Goal: Task Accomplishment & Management: Manage account settings

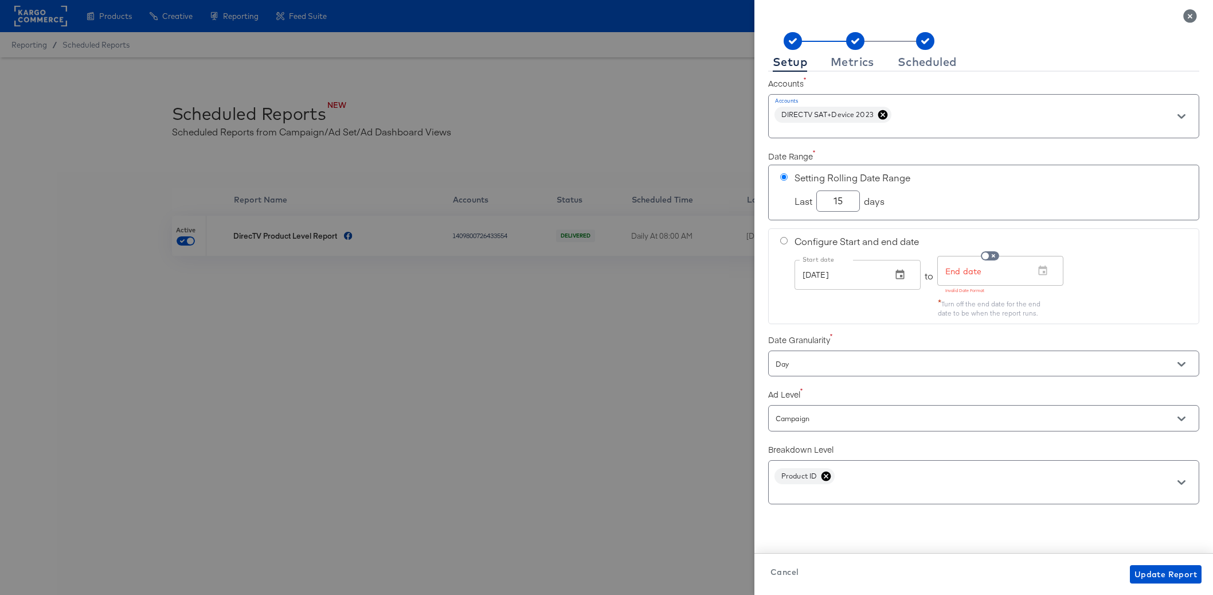
scroll to position [25, 0]
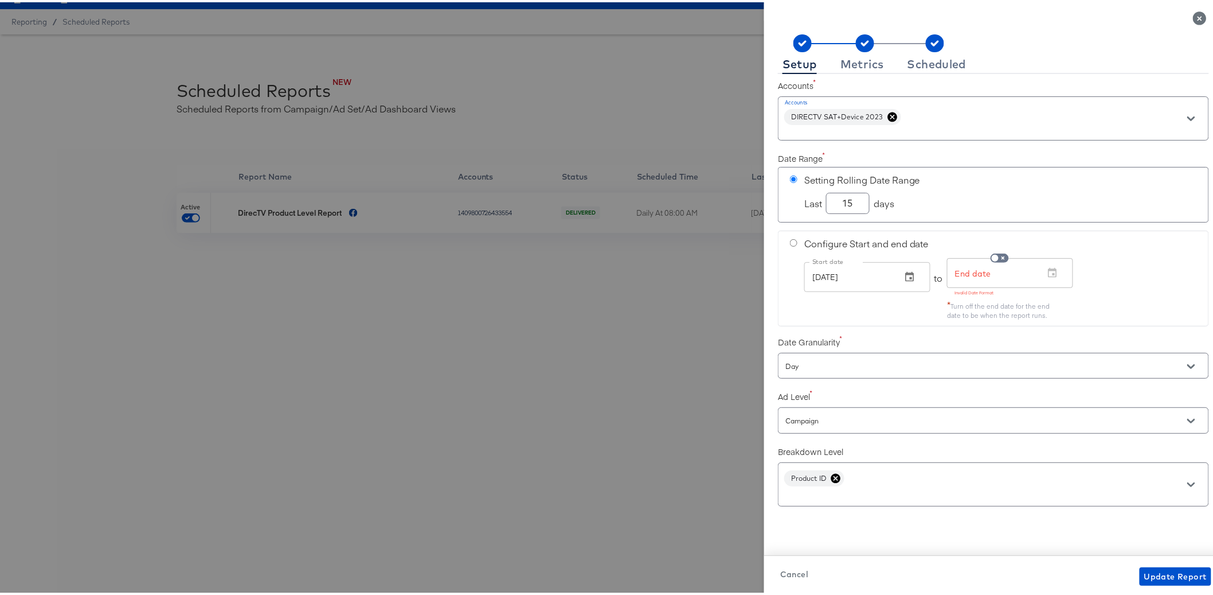
click at [494, 395] on div at bounding box center [611, 297] width 1223 height 595
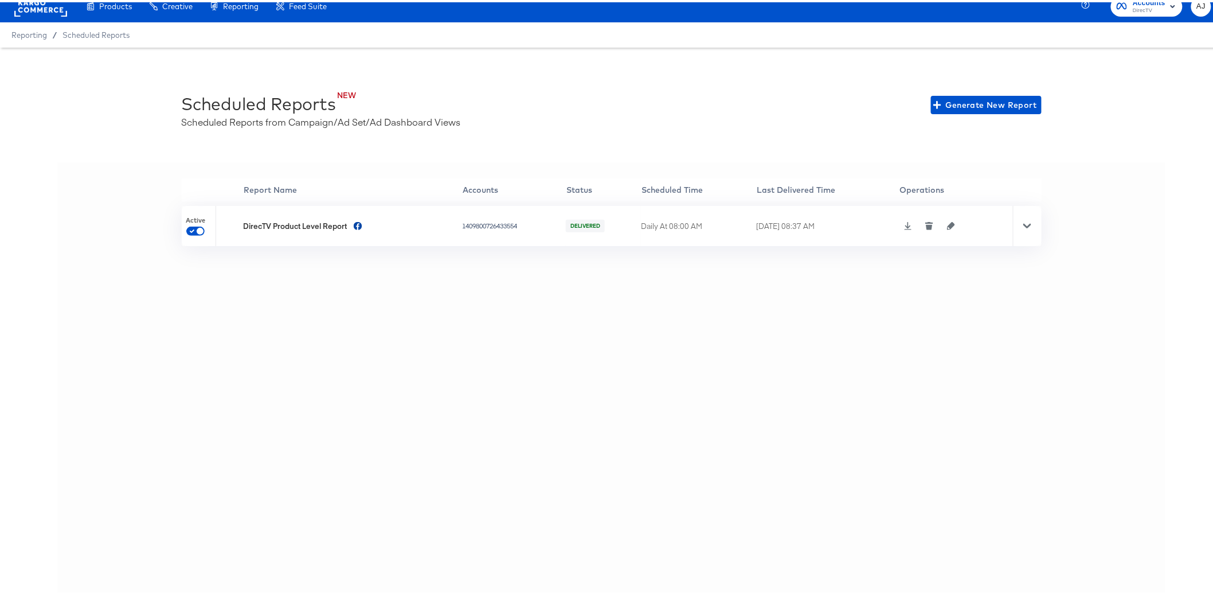
scroll to position [0, 0]
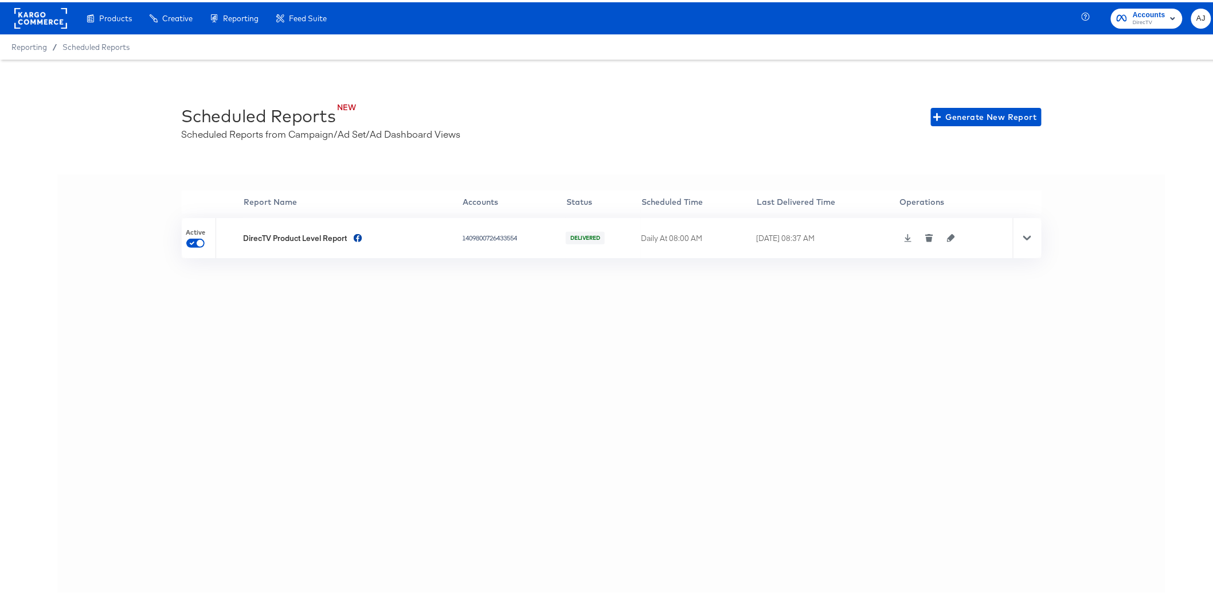
click at [16, 2] on div at bounding box center [40, 16] width 53 height 32
click at [26, 14] on rect at bounding box center [40, 16] width 53 height 21
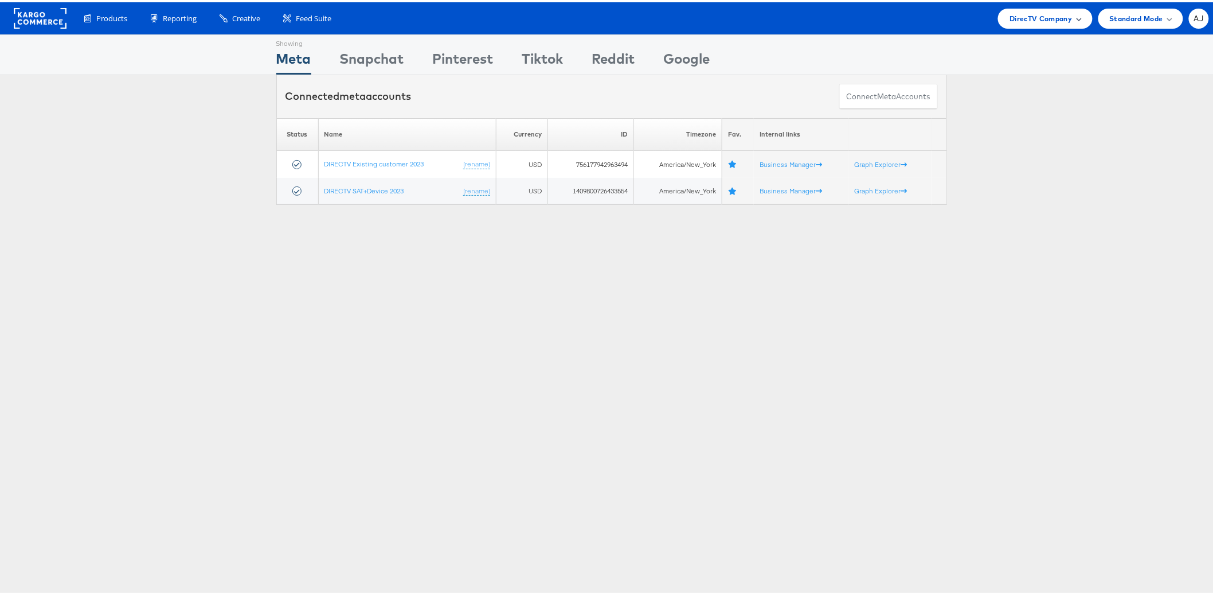
click at [1037, 22] on div "DirecTV Company" at bounding box center [1045, 16] width 94 height 20
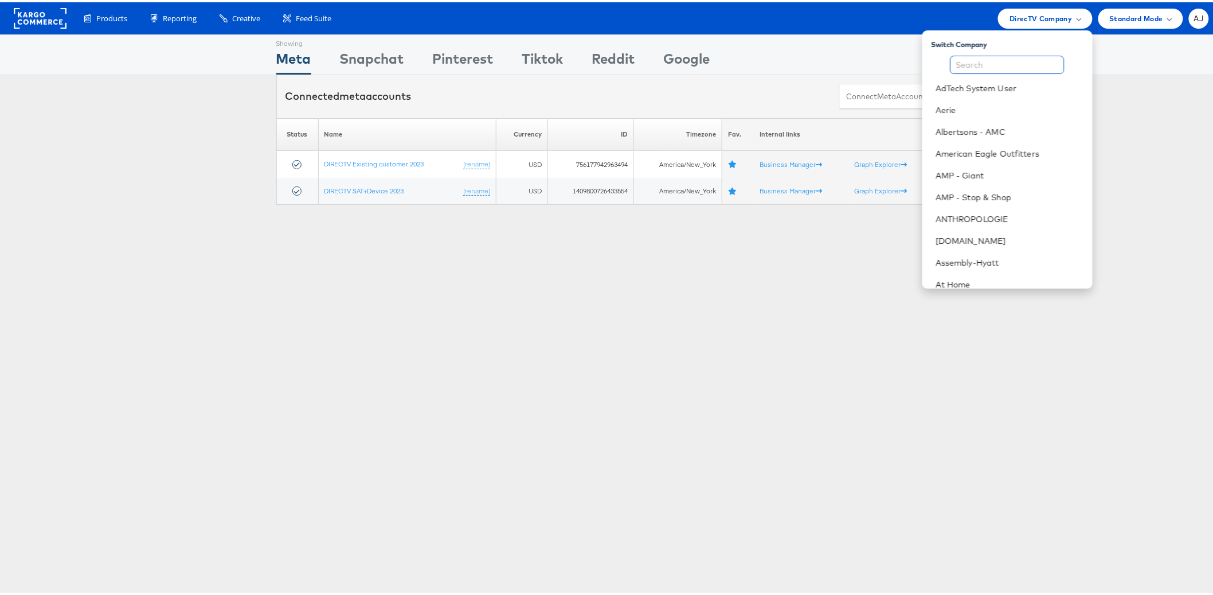
click at [1002, 61] on input "text" at bounding box center [1008, 62] width 114 height 18
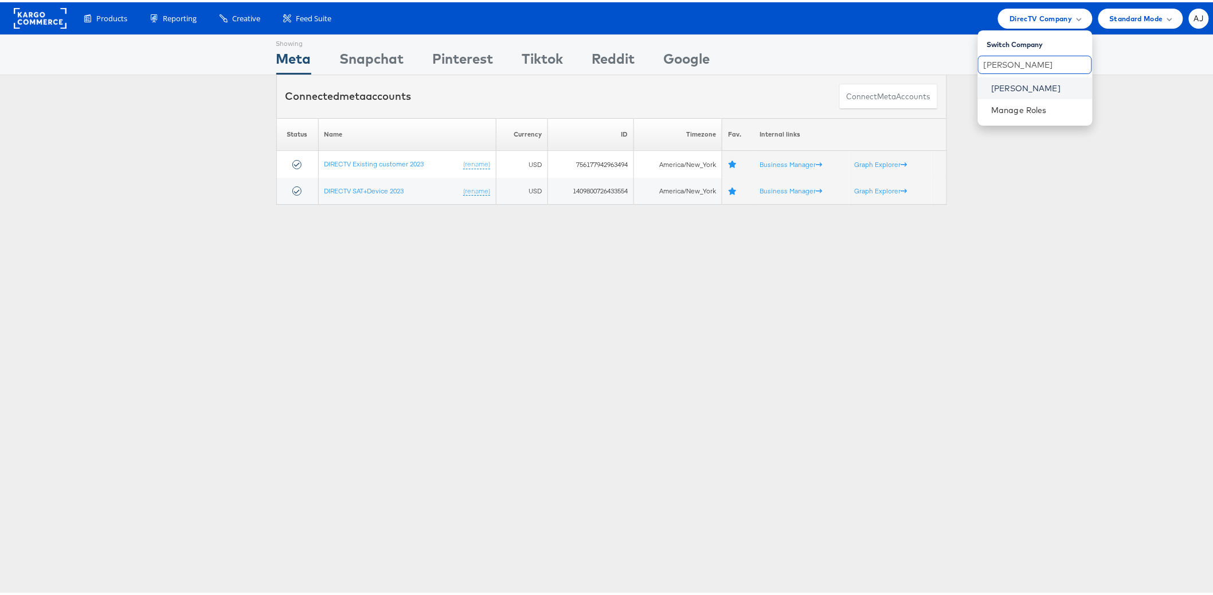
type input "belk"
click at [995, 83] on link "Belk" at bounding box center [1038, 85] width 92 height 11
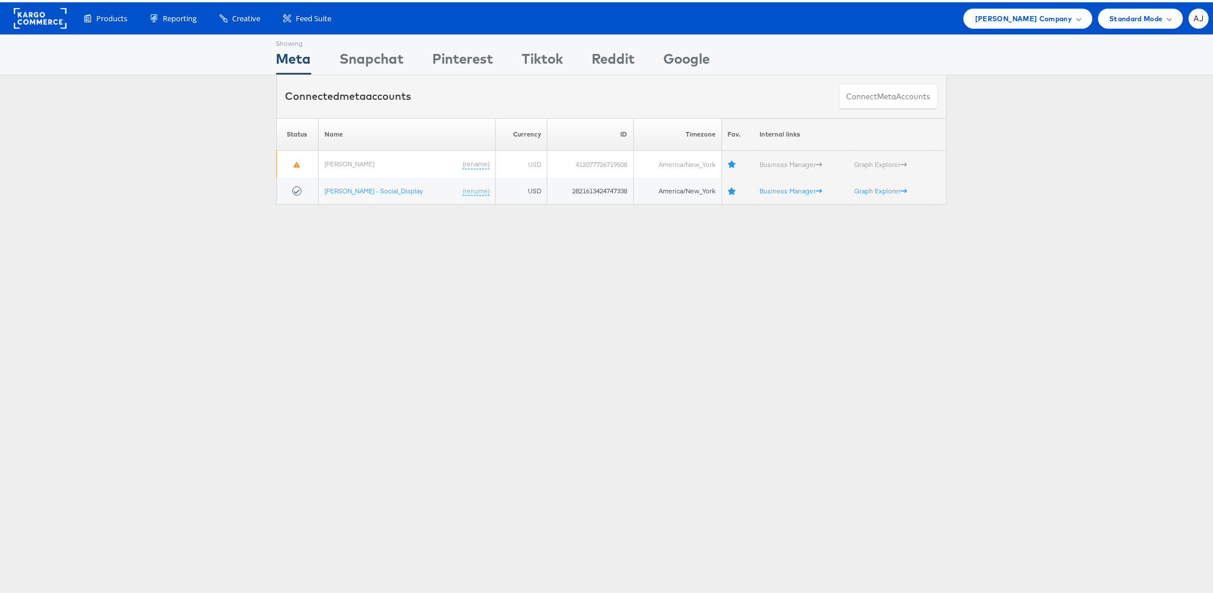
click at [676, 295] on div "Showing Meta Showing Snapchat Showing Pinterest Showing Tiktok Showing Reddit S…" at bounding box center [611, 318] width 1223 height 573
click at [371, 319] on div "Showing Meta Showing Snapchat Showing Pinterest Showing Tiktok Showing Reddit S…" at bounding box center [611, 318] width 1223 height 573
click at [347, 323] on div "Showing Meta Showing Snapchat Showing Pinterest Showing Tiktok Showing Reddit S…" at bounding box center [611, 318] width 1223 height 573
click at [1073, 11] on div "Belk Company" at bounding box center [1028, 16] width 128 height 20
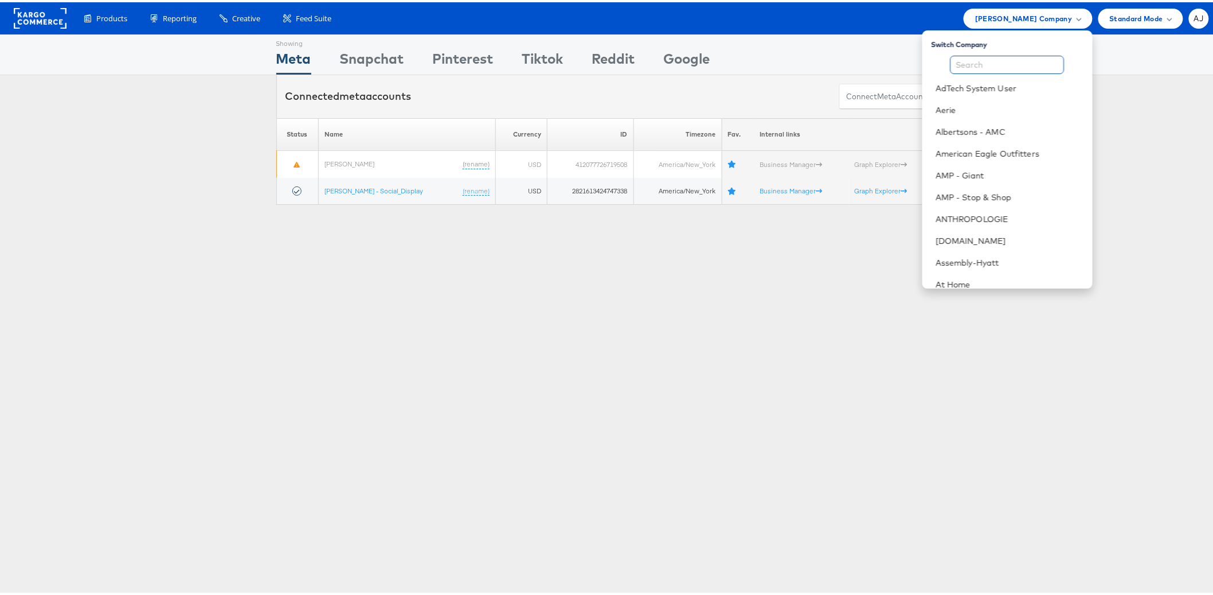
click at [1015, 62] on input "text" at bounding box center [1008, 62] width 114 height 18
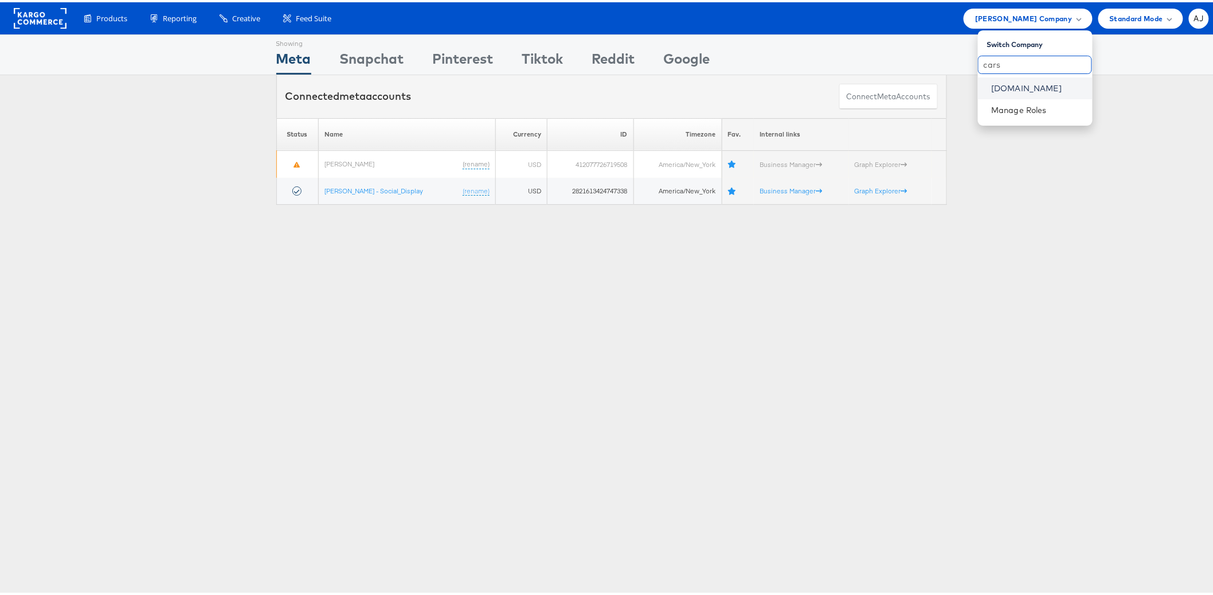
type input "cars"
click at [999, 84] on link "Cars.com" at bounding box center [1038, 85] width 92 height 11
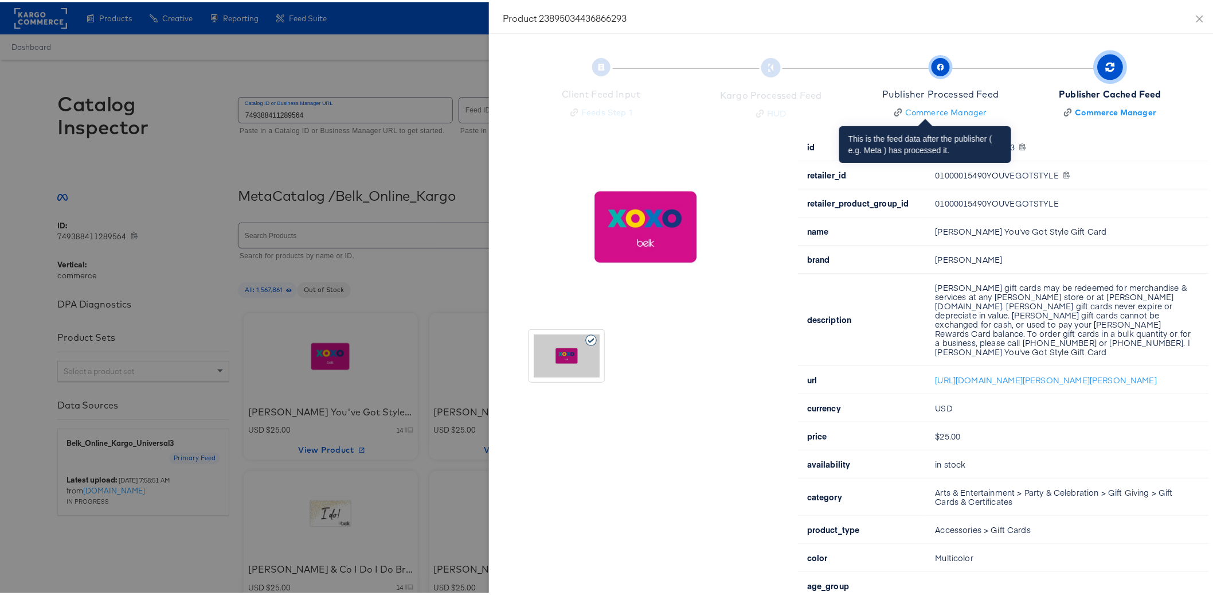
click at [957, 91] on div "Publisher Processed Feed" at bounding box center [940, 91] width 116 height 13
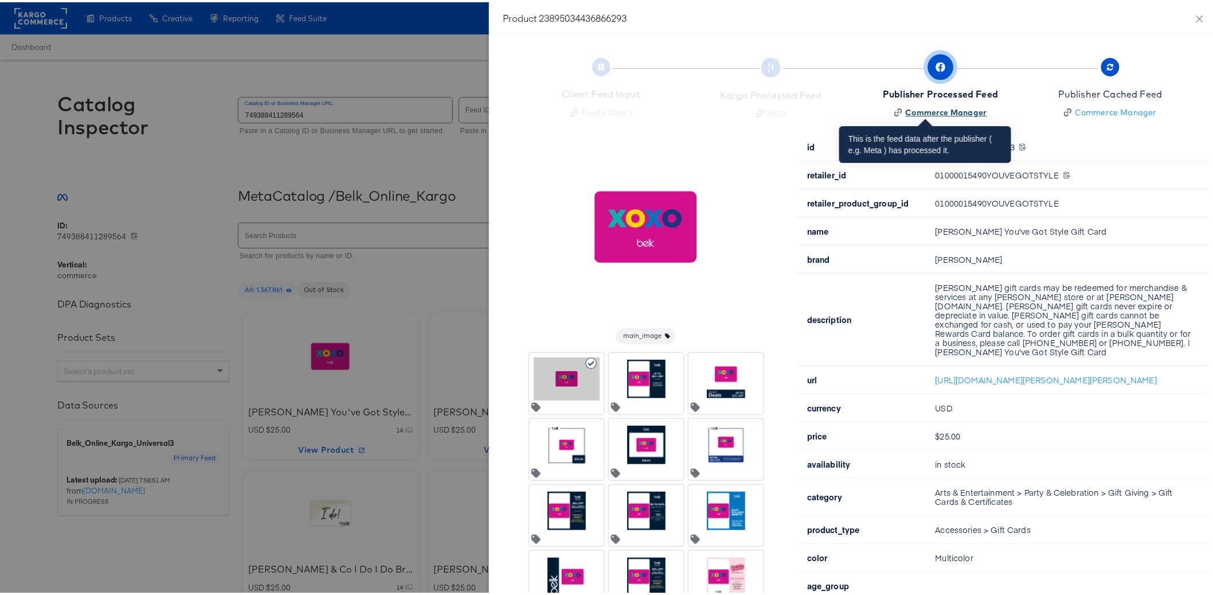
click at [920, 114] on div "Commerce Manager" at bounding box center [946, 109] width 81 height 11
click at [955, 112] on div "Commerce Manager" at bounding box center [946, 109] width 81 height 11
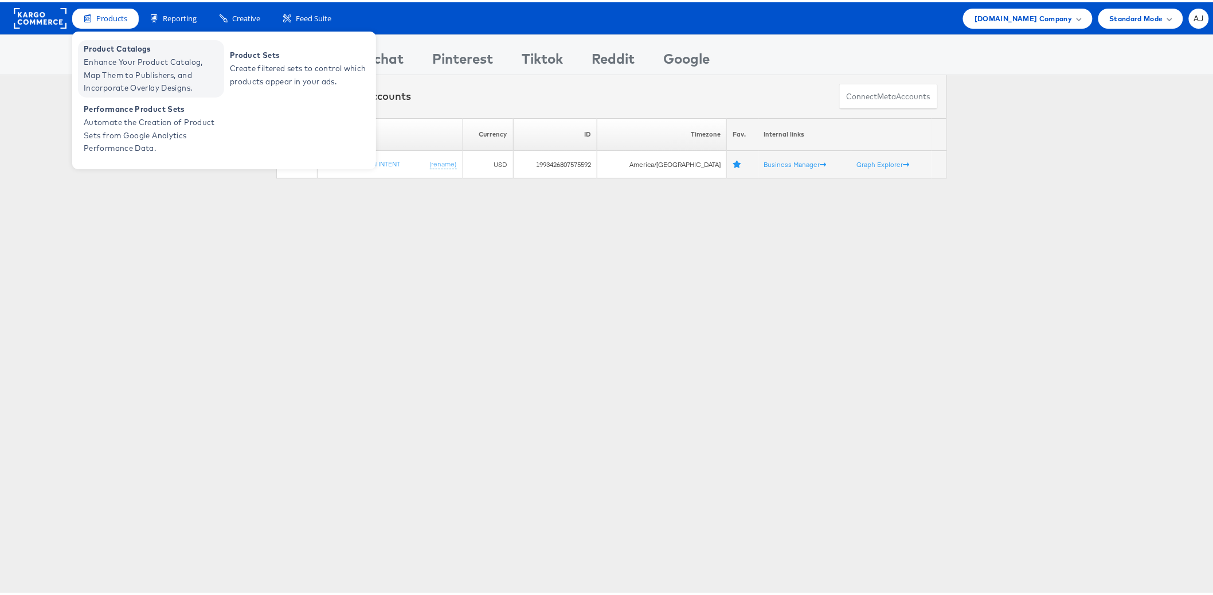
click at [128, 67] on span "Enhance Your Product Catalog, Map Them to Publishers, and Incorporate Overlay D…" at bounding box center [153, 72] width 138 height 39
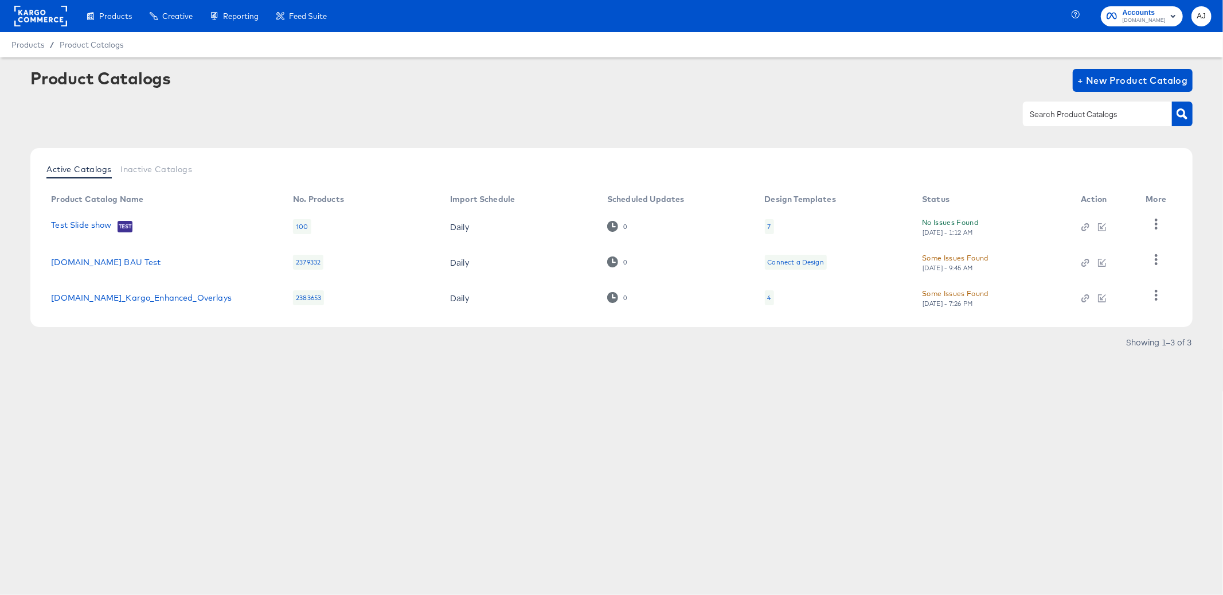
click at [322, 484] on div "Products Products Product Catalogs Enhance Your Product Catalog, Map Them to Pu…" at bounding box center [611, 297] width 1223 height 595
click at [805, 183] on div "Active Catalogs Inactive Catalogs Product Catalog Name No. Products Import Sche…" at bounding box center [610, 237] width 1161 height 179
click at [40, 17] on rect at bounding box center [40, 16] width 53 height 21
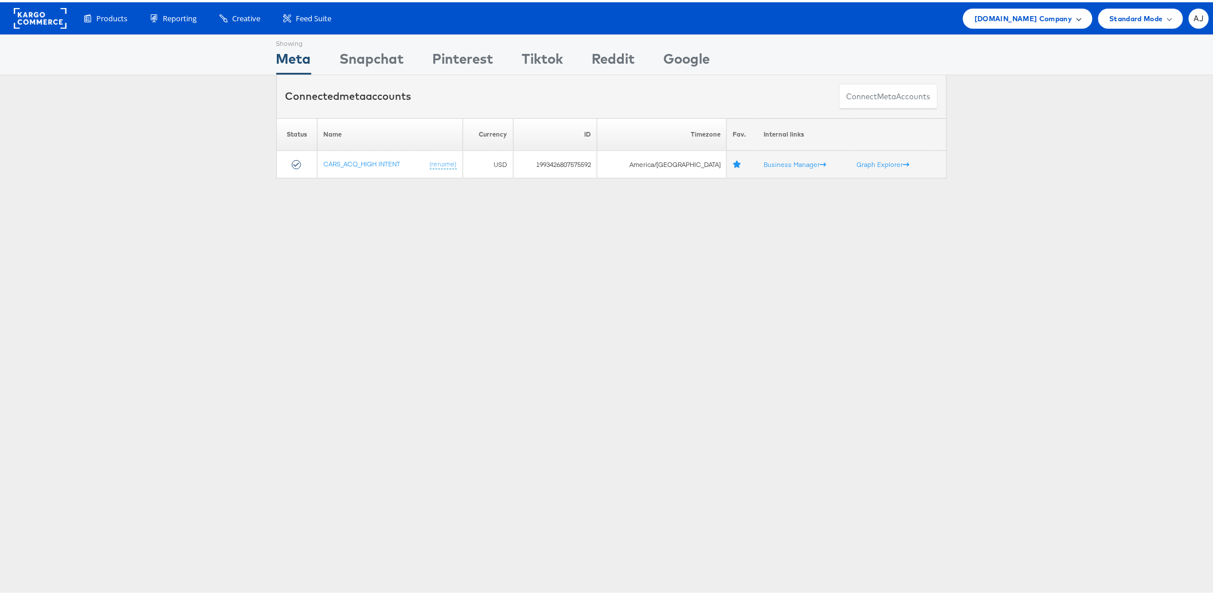
click at [1020, 15] on span "[DOMAIN_NAME] Company" at bounding box center [1023, 16] width 97 height 12
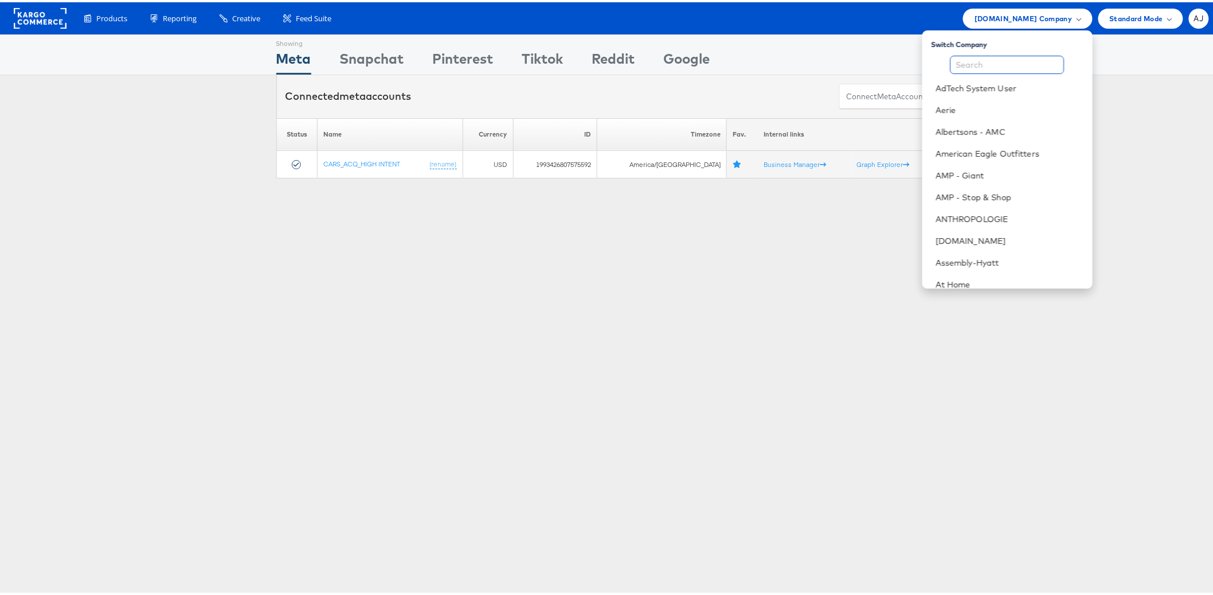
click at [951, 64] on input "text" at bounding box center [1008, 62] width 114 height 18
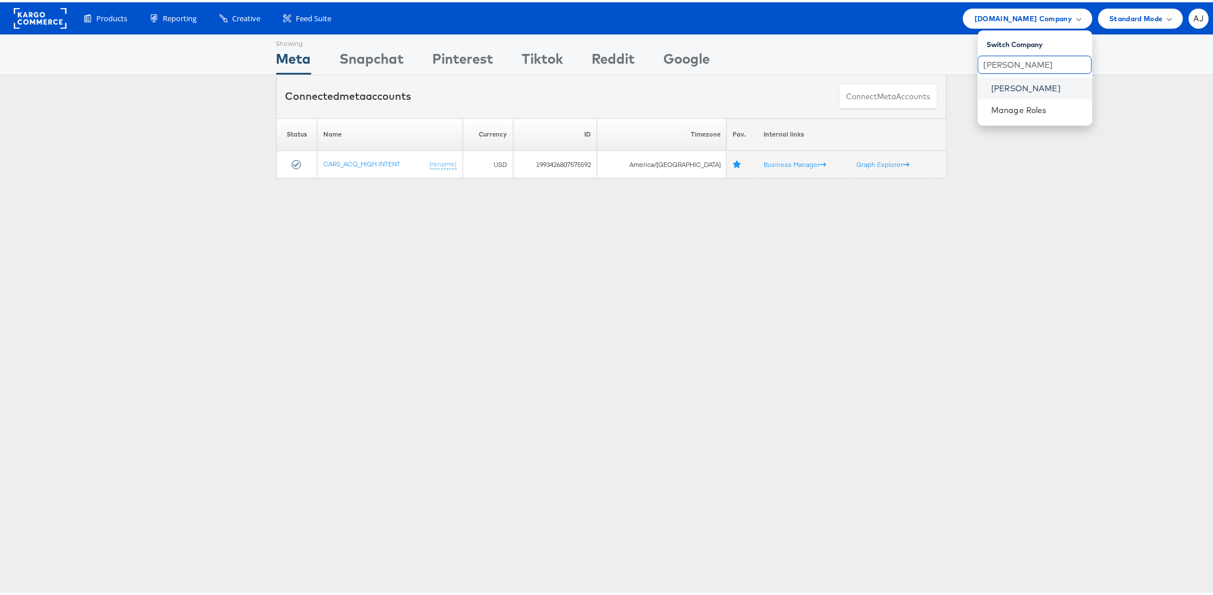
type input "belk"
click at [1001, 87] on link "[PERSON_NAME]" at bounding box center [1038, 85] width 92 height 11
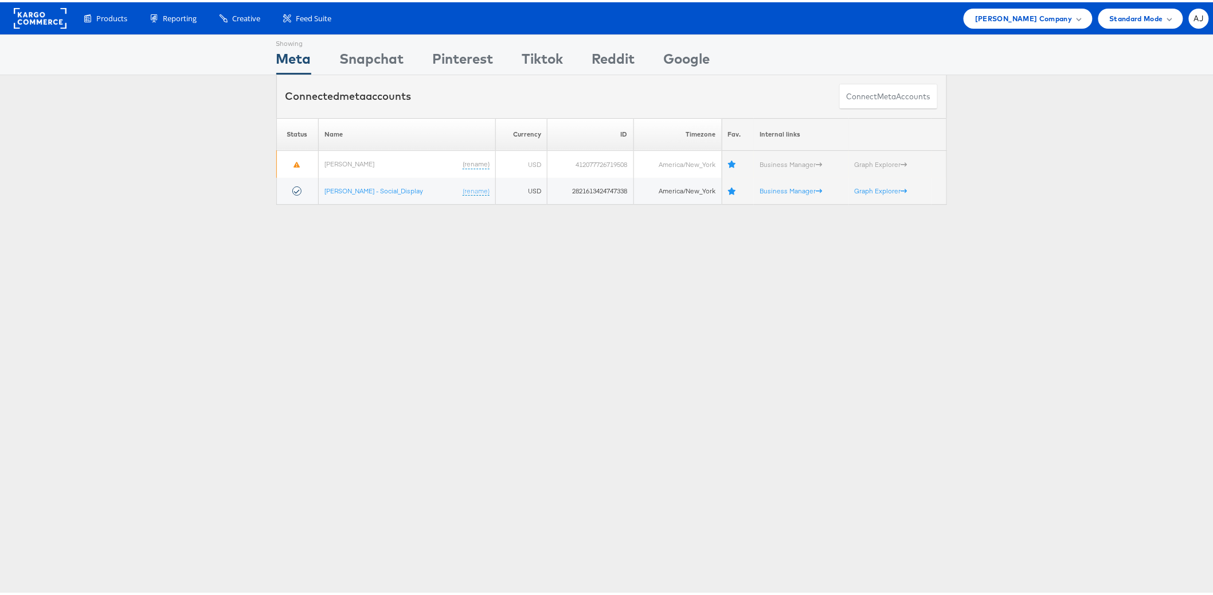
click at [329, 397] on div "Showing Meta Showing Snapchat Showing Pinterest Showing Tiktok Showing Reddit S…" at bounding box center [611, 318] width 1223 height 573
click at [1057, 15] on span "Belk Company" at bounding box center [1023, 16] width 97 height 12
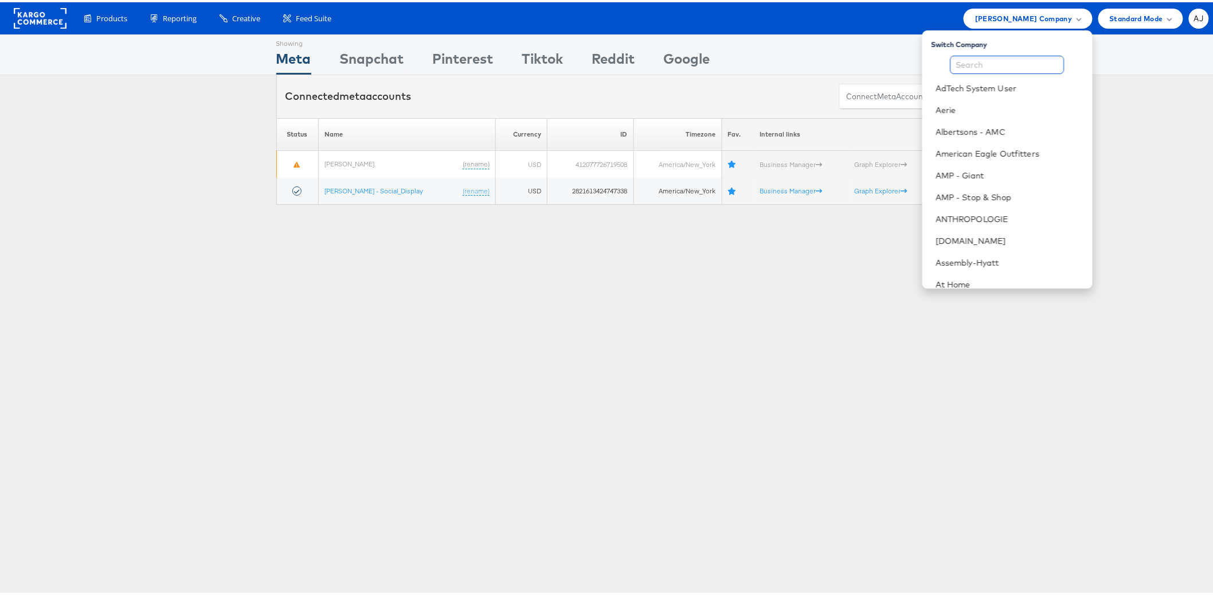
click at [1011, 61] on input "text" at bounding box center [1008, 62] width 114 height 18
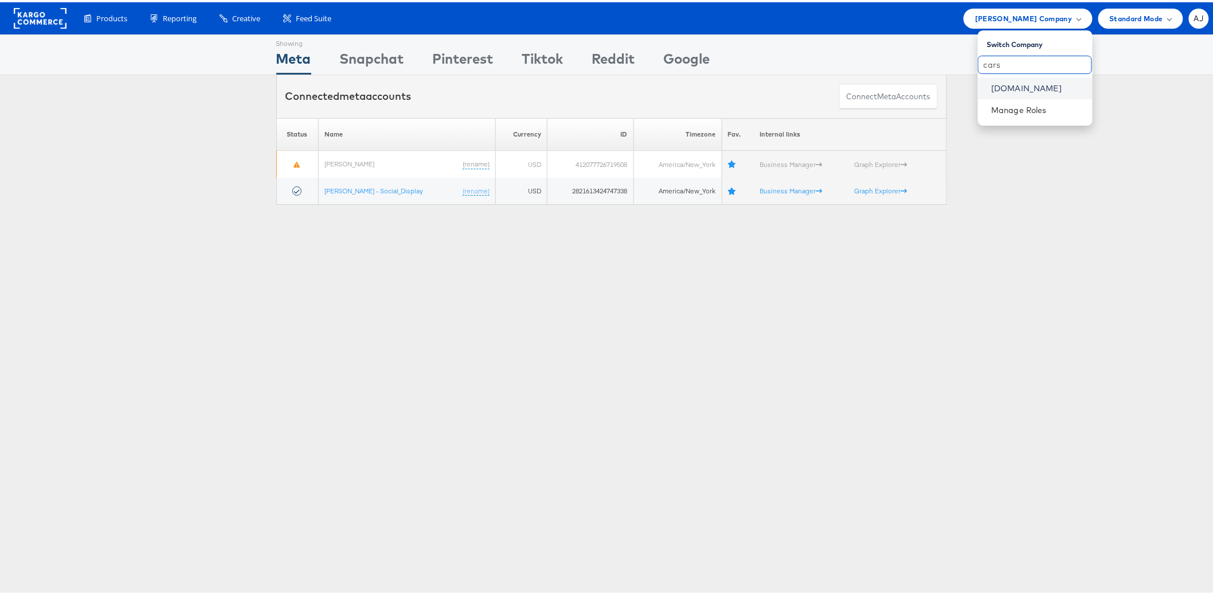
type input "cars"
click at [994, 86] on link "Cars.com" at bounding box center [1038, 85] width 92 height 11
click at [996, 87] on link "Cars.com" at bounding box center [1038, 85] width 92 height 11
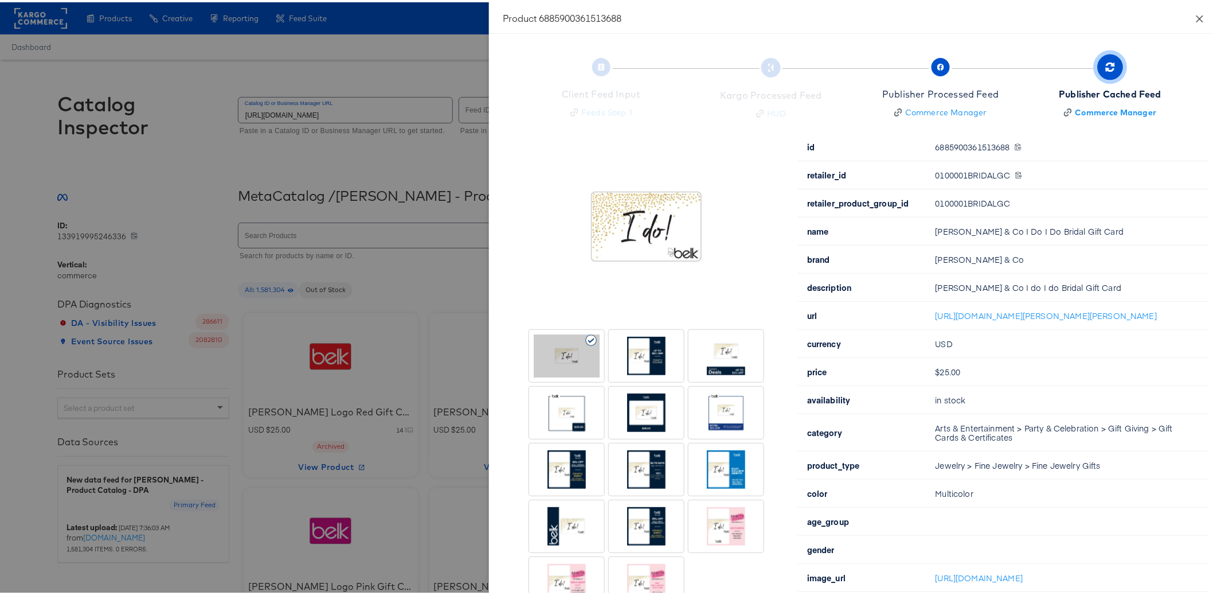
click at [1195, 16] on icon "close" at bounding box center [1199, 16] width 9 height 9
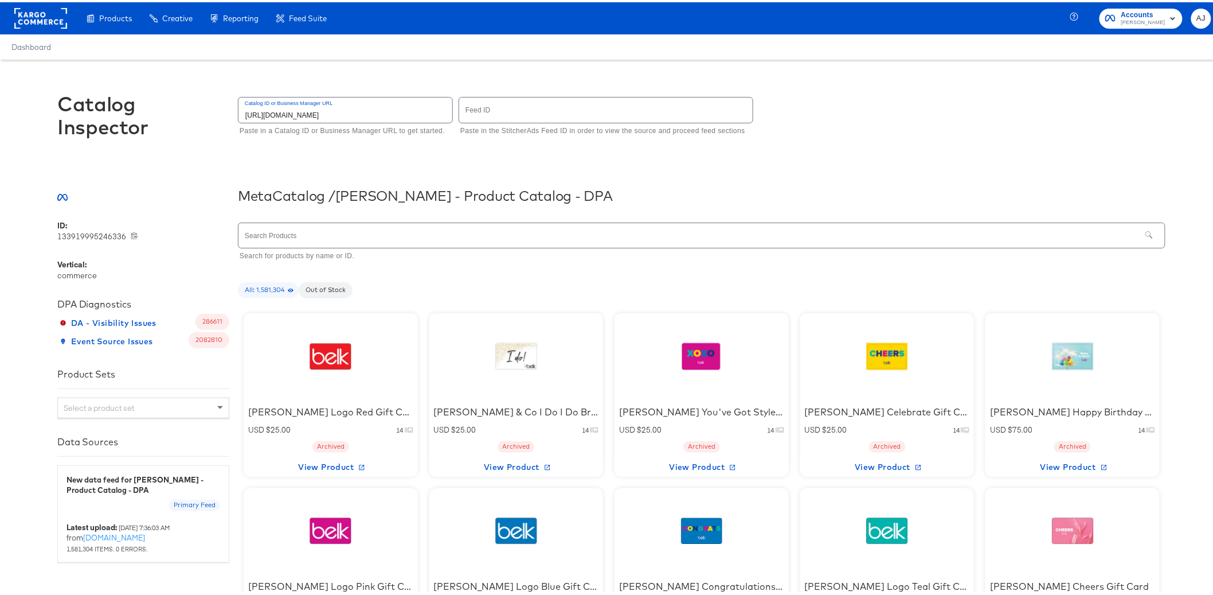
click at [56, 19] on rect at bounding box center [40, 16] width 53 height 21
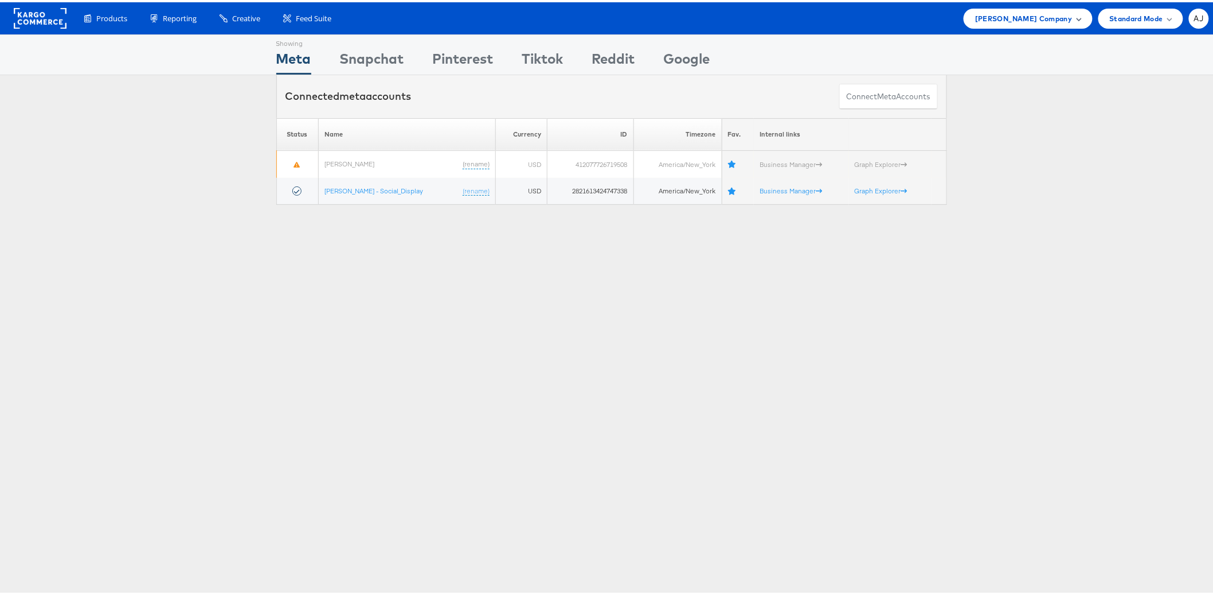
click at [1037, 24] on div "Belk Company" at bounding box center [1028, 16] width 128 height 20
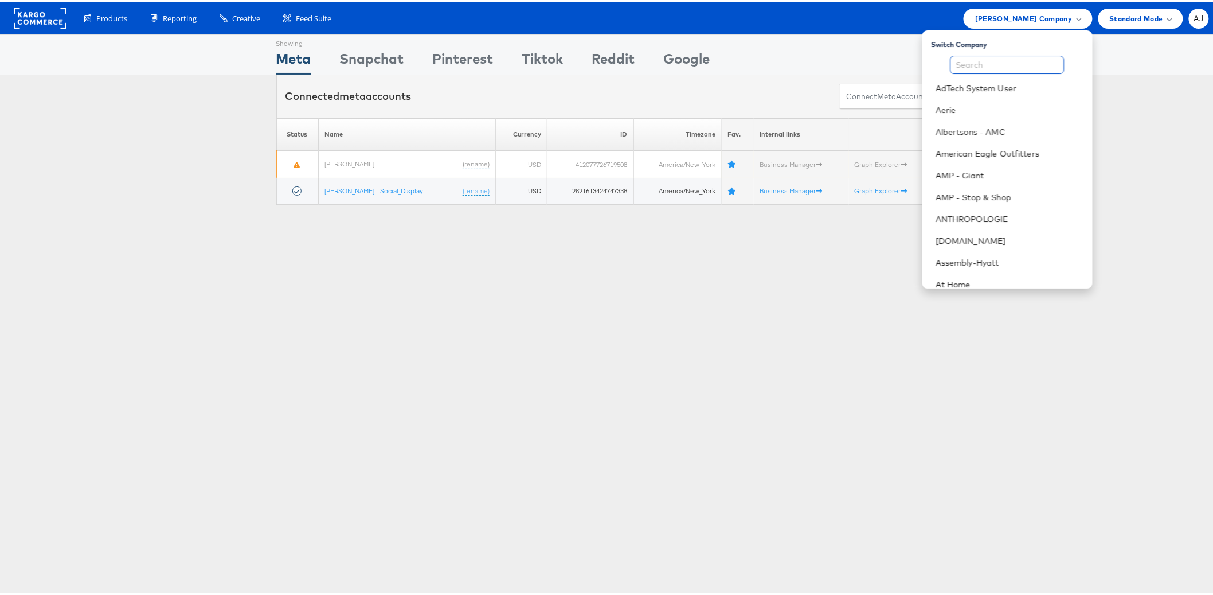
click at [1004, 60] on input "text" at bounding box center [1008, 62] width 114 height 18
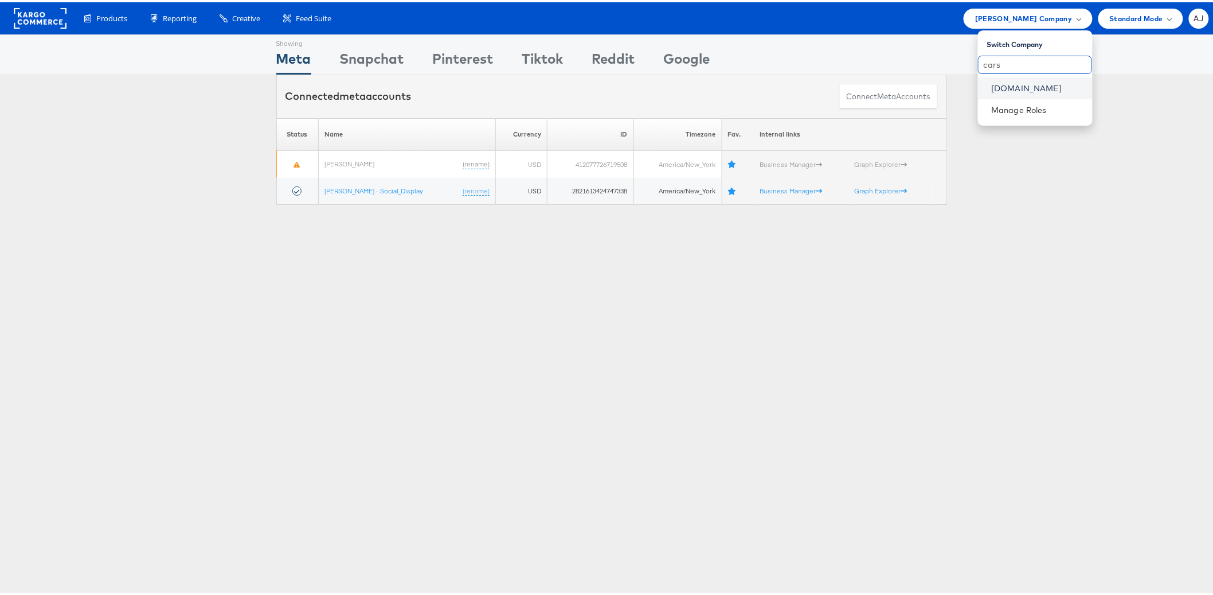
type input "cars"
click at [992, 80] on link "Cars.com" at bounding box center [1038, 85] width 92 height 11
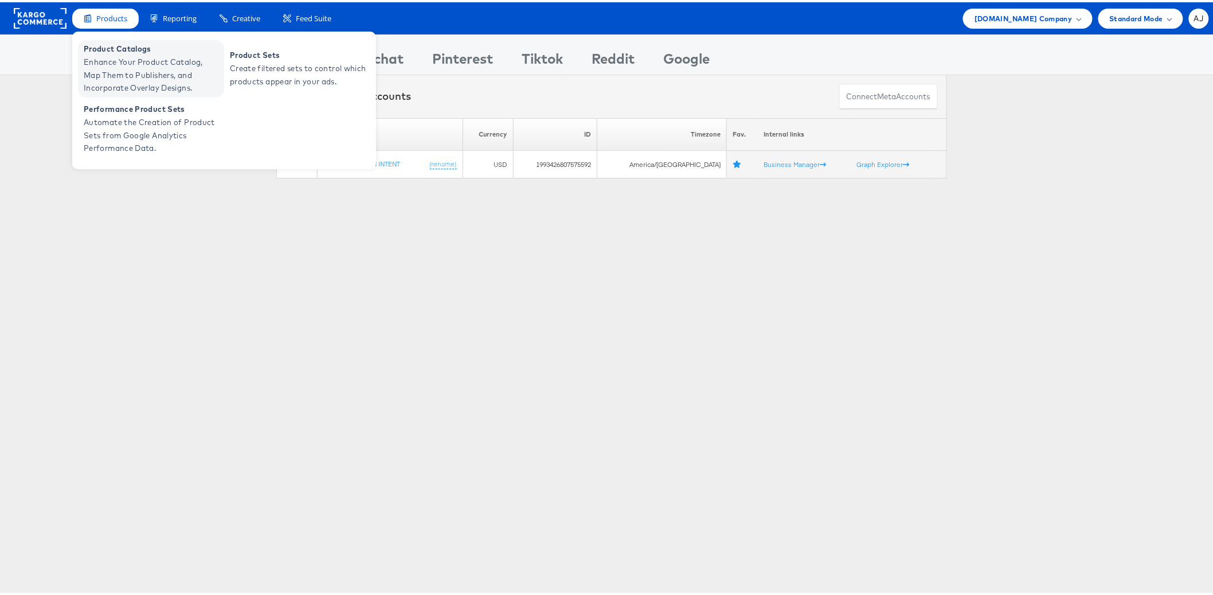
click at [125, 71] on span "Enhance Your Product Catalog, Map Them to Publishers, and Incorporate Overlay D…" at bounding box center [153, 72] width 138 height 39
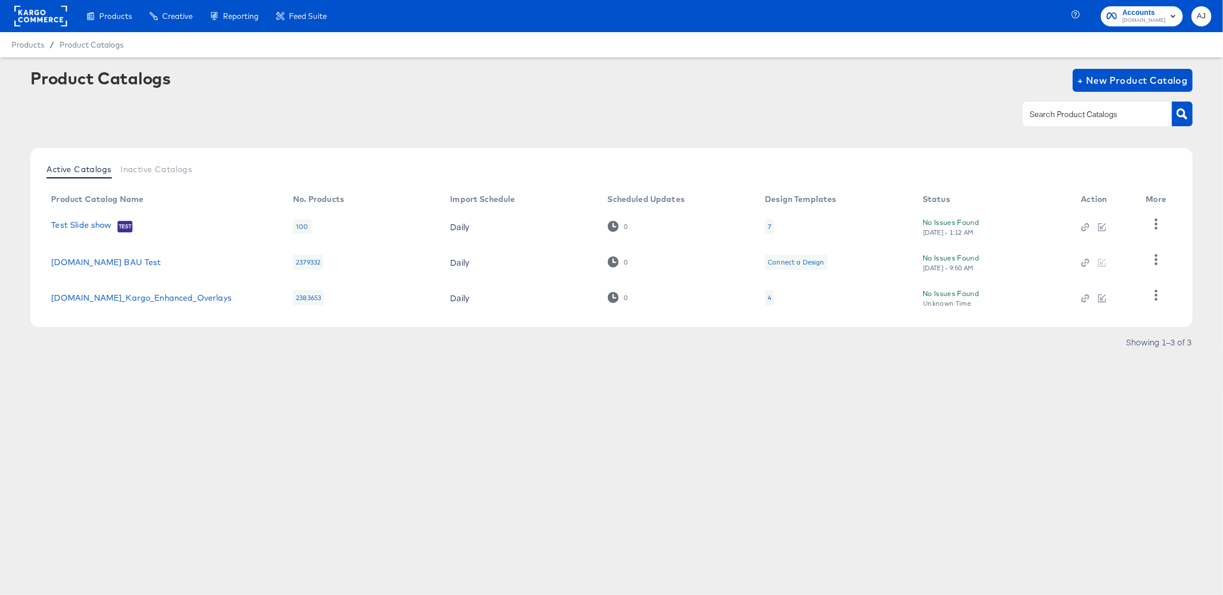
click at [468, 456] on div "Products Creative Reporting Feed Suite Accounts [DOMAIN_NAME] AJ Products / Pro…" at bounding box center [611, 297] width 1223 height 595
click at [160, 382] on article "Product Catalogs + New Product Catalog Active Catalogs Inactive Catalogs Produc…" at bounding box center [611, 224] width 1223 height 334
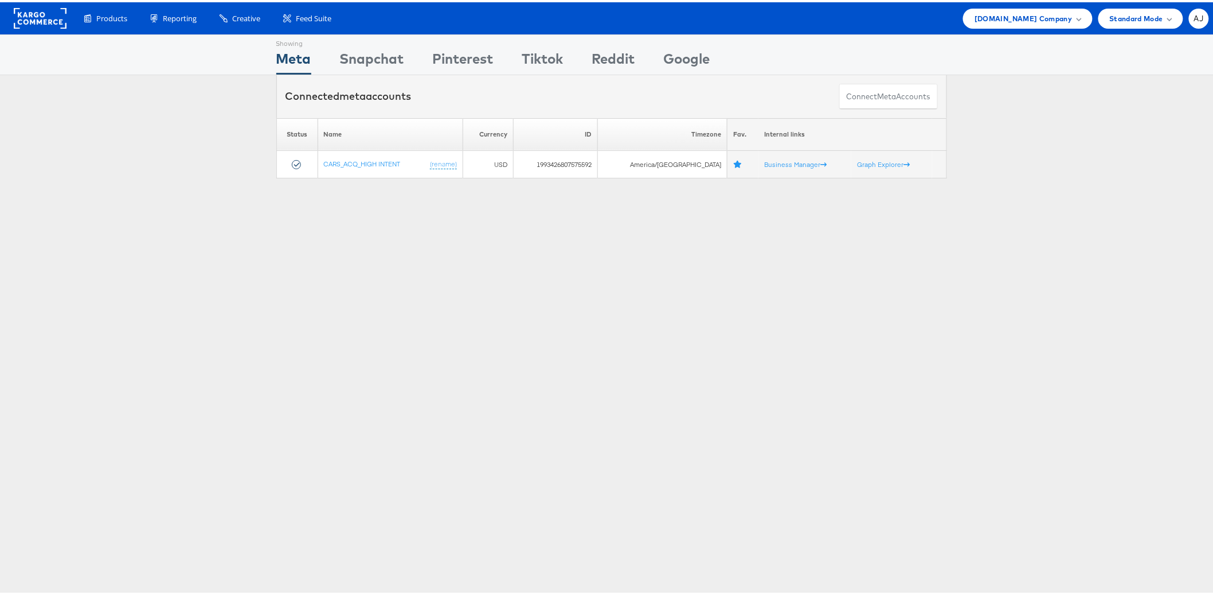
drag, startPoint x: 306, startPoint y: 255, endPoint x: 302, endPoint y: 232, distance: 23.4
click at [307, 256] on div "Showing Meta Showing [GEOGRAPHIC_DATA] Showing Pinterest Showing Tiktok Showing…" at bounding box center [611, 318] width 1223 height 573
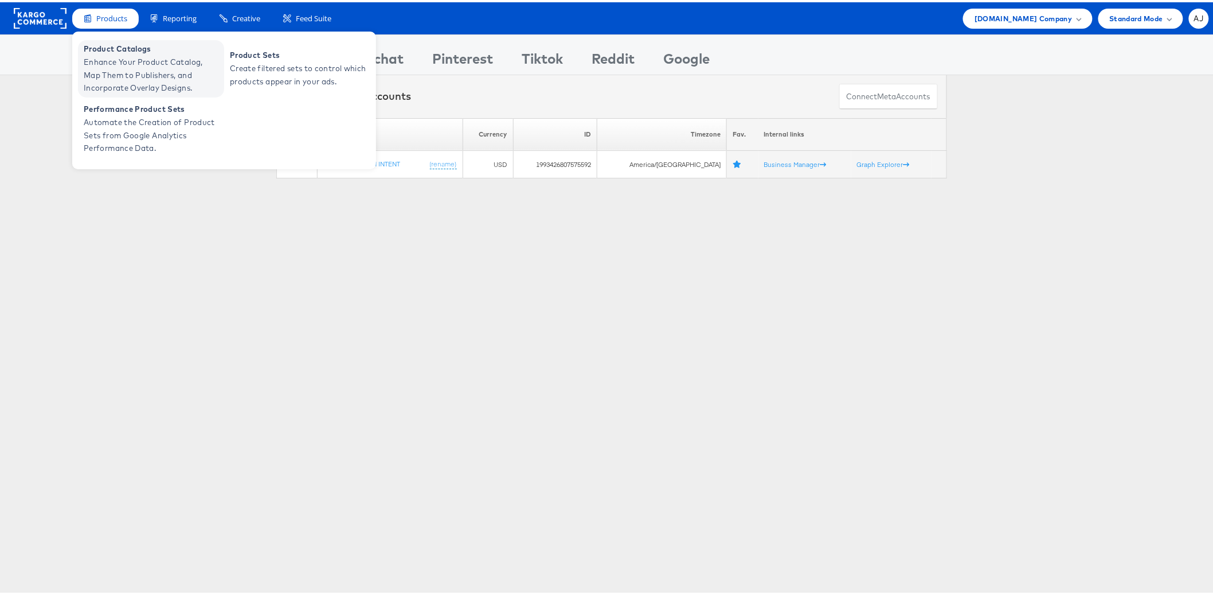
click at [131, 73] on span "Enhance Your Product Catalog, Map Them to Publishers, and Incorporate Overlay D…" at bounding box center [153, 72] width 138 height 39
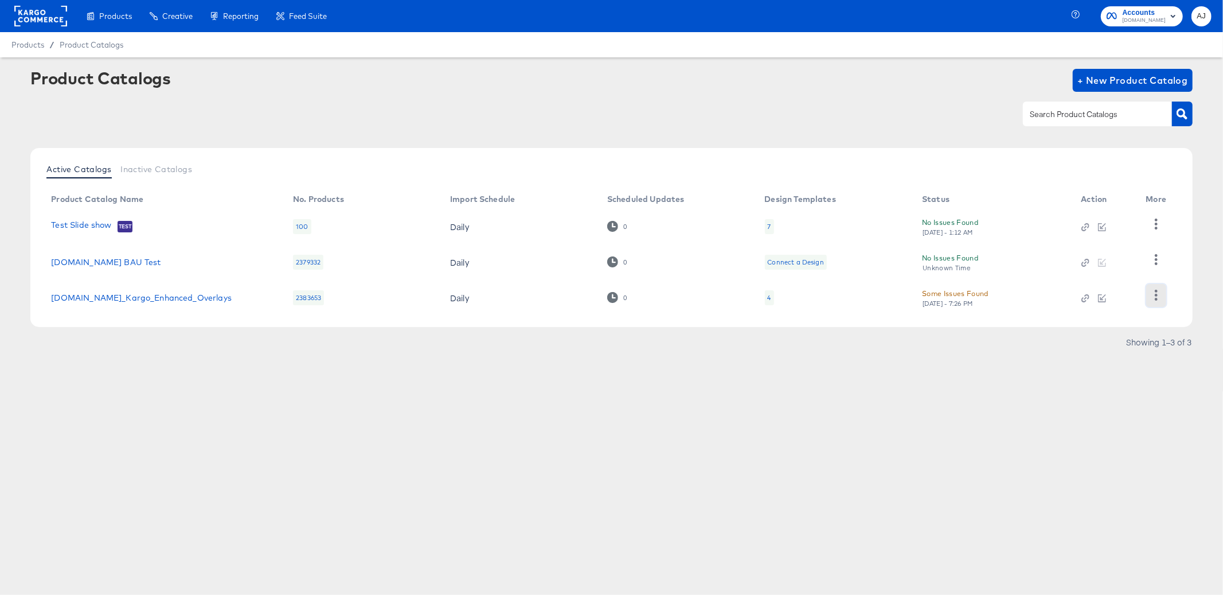
click at [1151, 295] on icon "button" at bounding box center [1156, 295] width 11 height 11
drag, startPoint x: 1090, startPoint y: 396, endPoint x: 1088, endPoint y: 354, distance: 41.3
click at [1090, 396] on div "Products Creative Reporting Feed Suite Accounts Cars.com AJ Products / Product …" at bounding box center [611, 297] width 1223 height 595
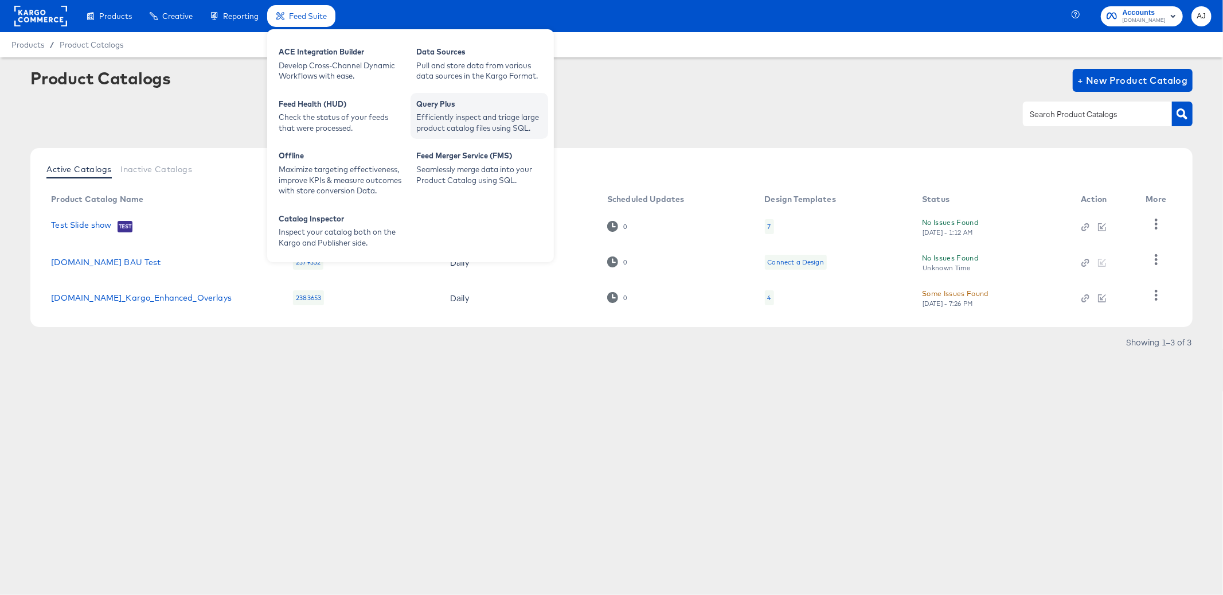
click at [481, 120] on div "Efficiently inspect and triage large product catalog files using SQL." at bounding box center [479, 122] width 126 height 21
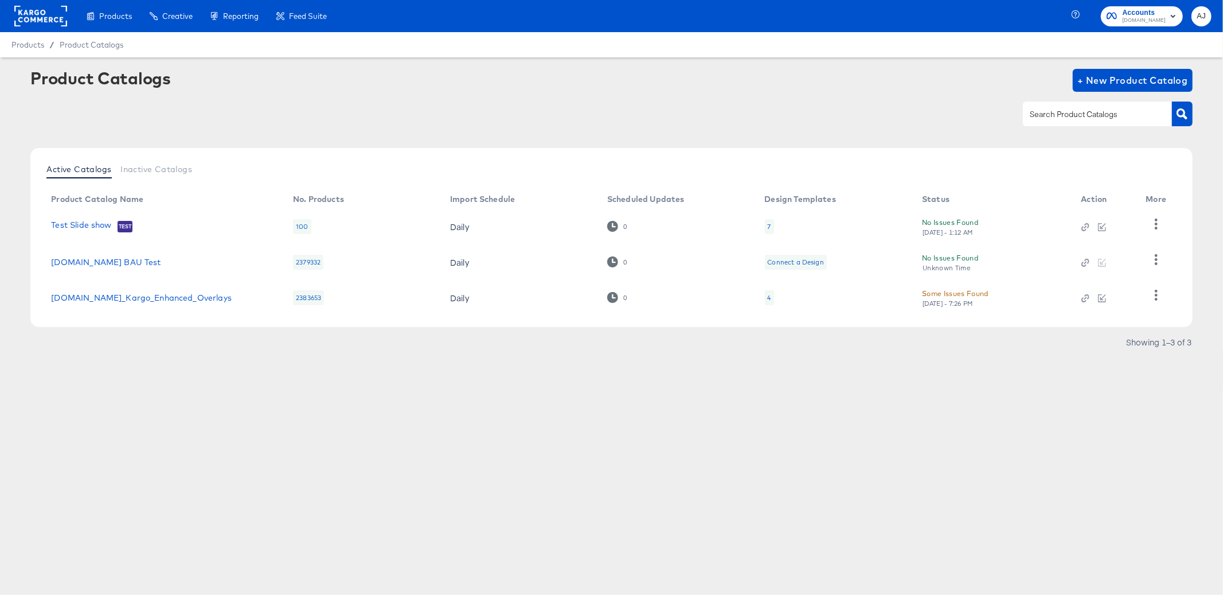
click at [1175, 13] on rect "button" at bounding box center [1173, 16] width 14 height 14
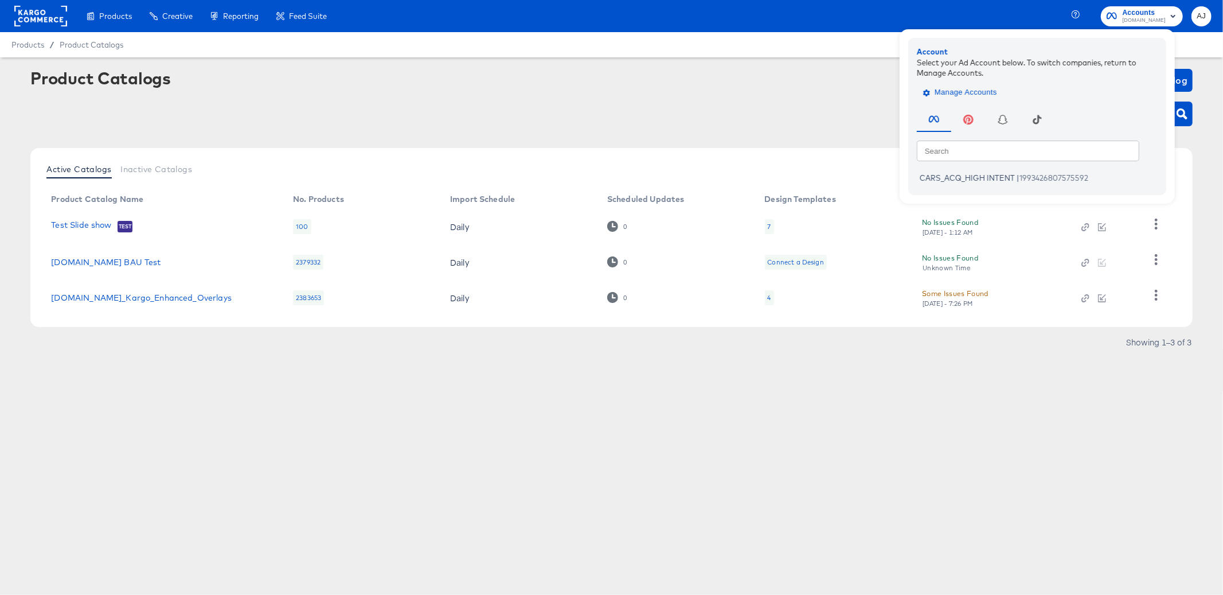
click at [987, 93] on span "Manage Accounts" at bounding box center [961, 92] width 72 height 13
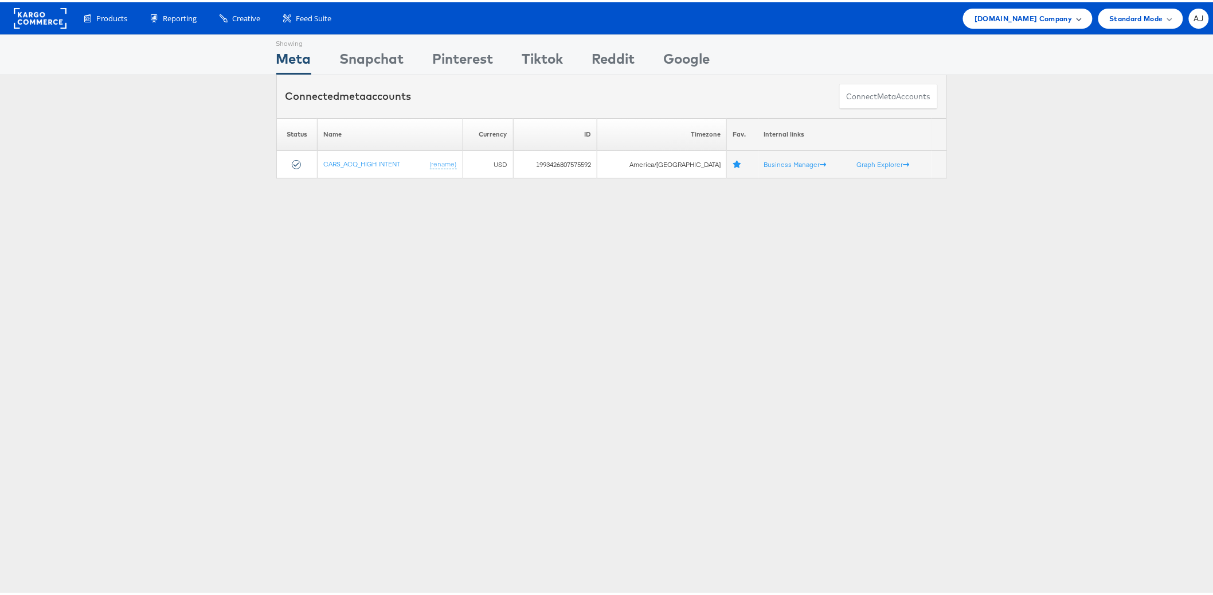
click at [1057, 23] on div "Cars.com Company" at bounding box center [1027, 16] width 129 height 20
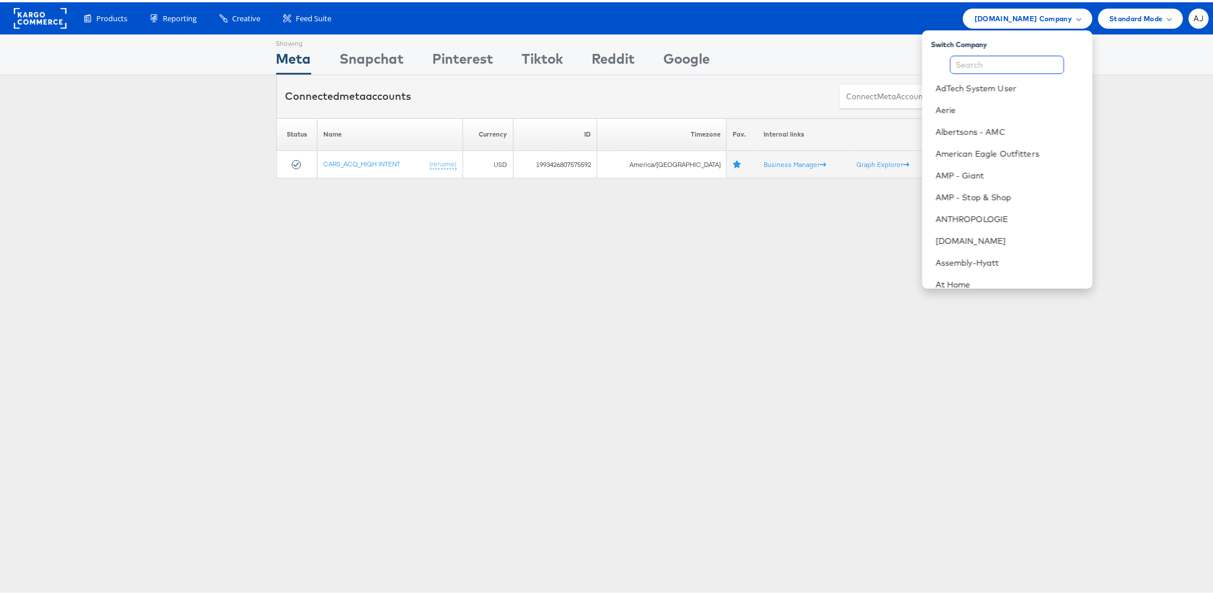
click at [992, 60] on input "text" at bounding box center [1008, 62] width 114 height 18
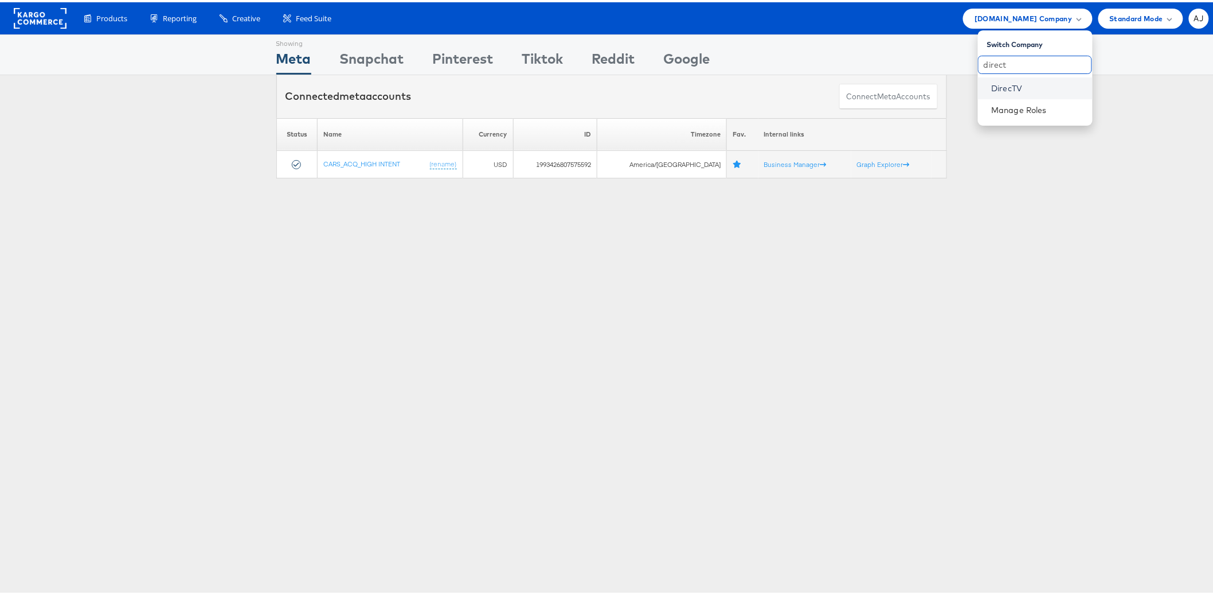
type input "direct"
click at [1005, 87] on link "DirecTV" at bounding box center [1038, 85] width 92 height 11
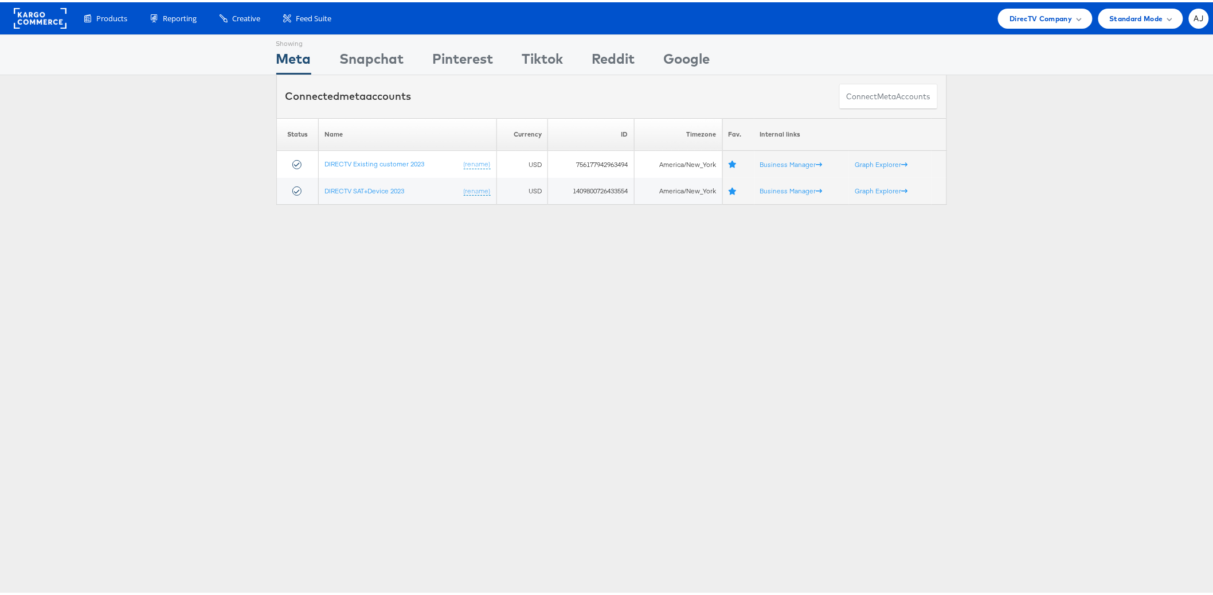
click at [295, 294] on div "Showing Meta Showing [GEOGRAPHIC_DATA] Showing Pinterest Showing Tiktok Showing…" at bounding box center [611, 318] width 1223 height 573
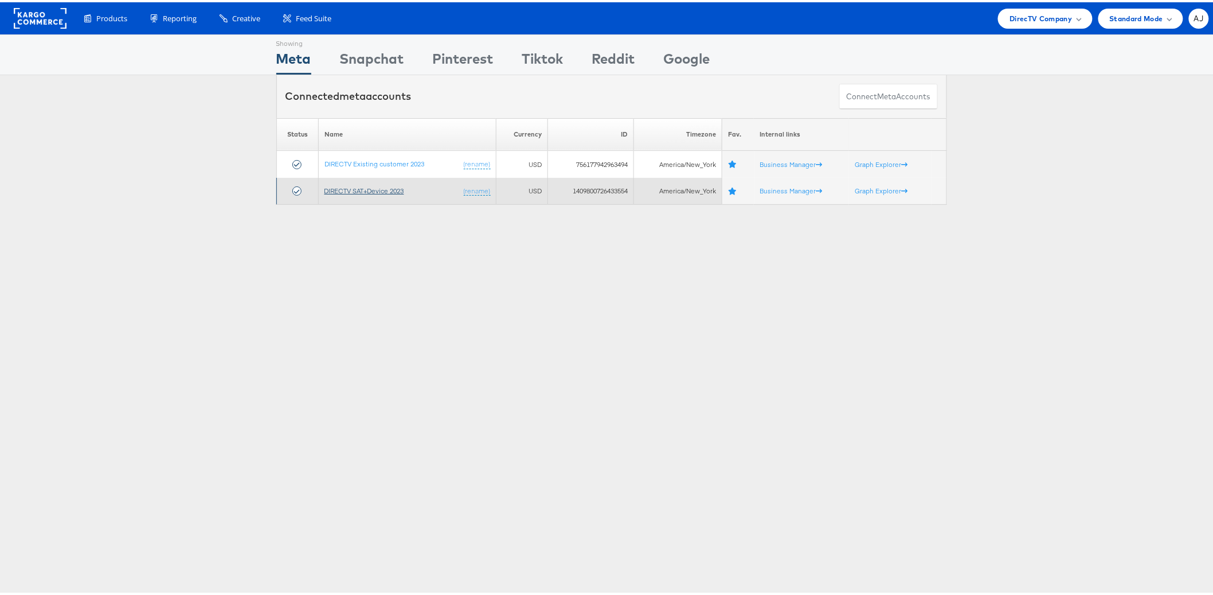
click at [381, 188] on link "DIRECTV SAT+Device 2023" at bounding box center [364, 188] width 80 height 9
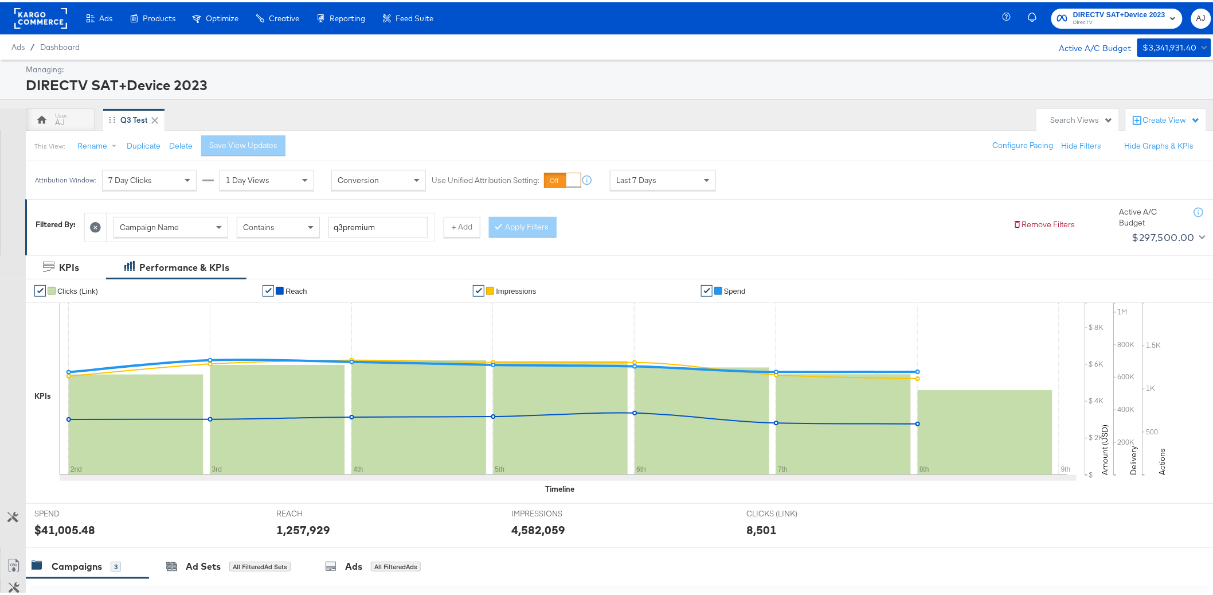
click at [418, 98] on div "Managing: DIRECTV SAT+Device 2023 AJ Q3 Test Search Views Create View This View…" at bounding box center [611, 476] width 1223 height 839
click at [1167, 120] on div "Create View" at bounding box center [1171, 117] width 57 height 11
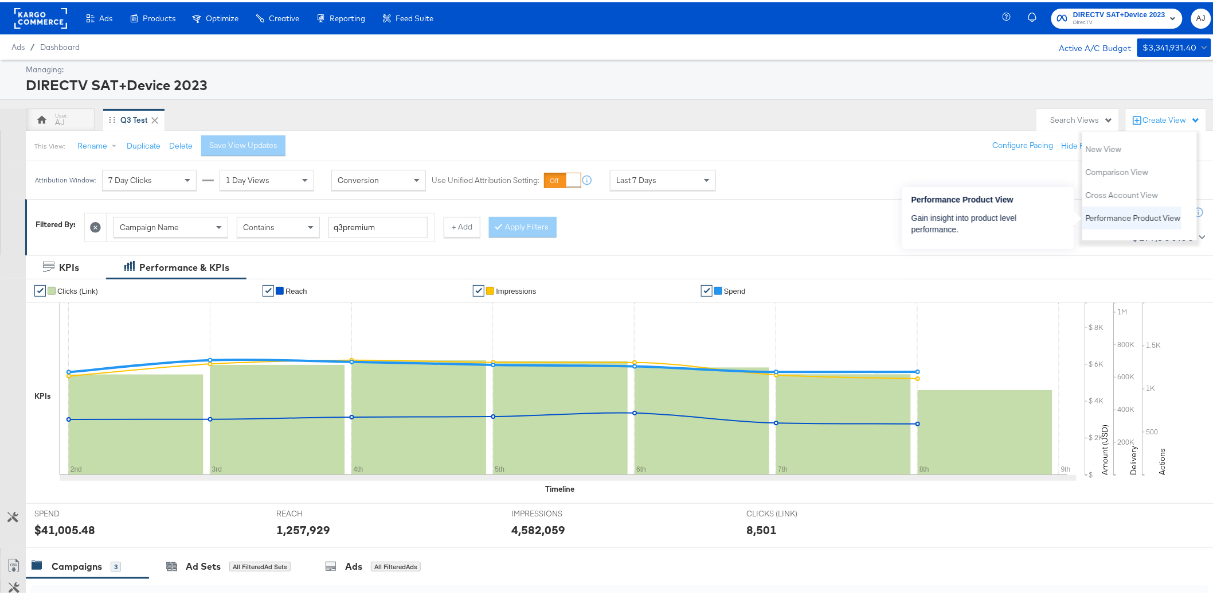
click at [1140, 215] on span "Performance Product View" at bounding box center [1133, 215] width 95 height 11
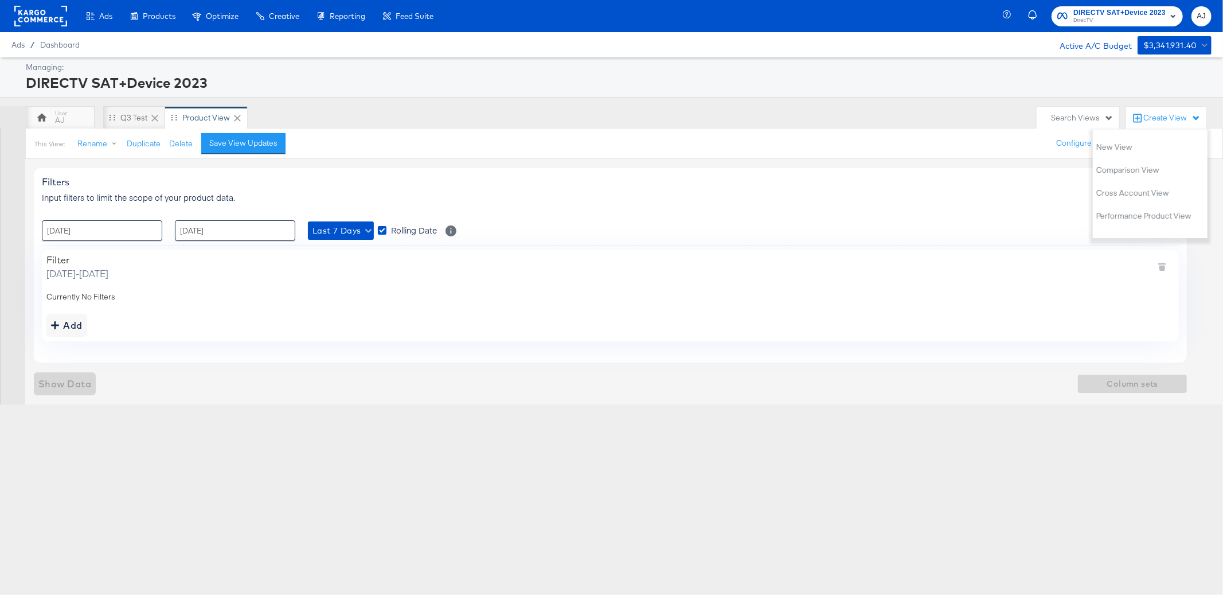
click at [474, 122] on div "AJ Q3 Test Product View" at bounding box center [528, 117] width 1005 height 23
click at [186, 150] on div "This View: Rename Duplicate Delete Save View Updates" at bounding box center [164, 143] width 260 height 21
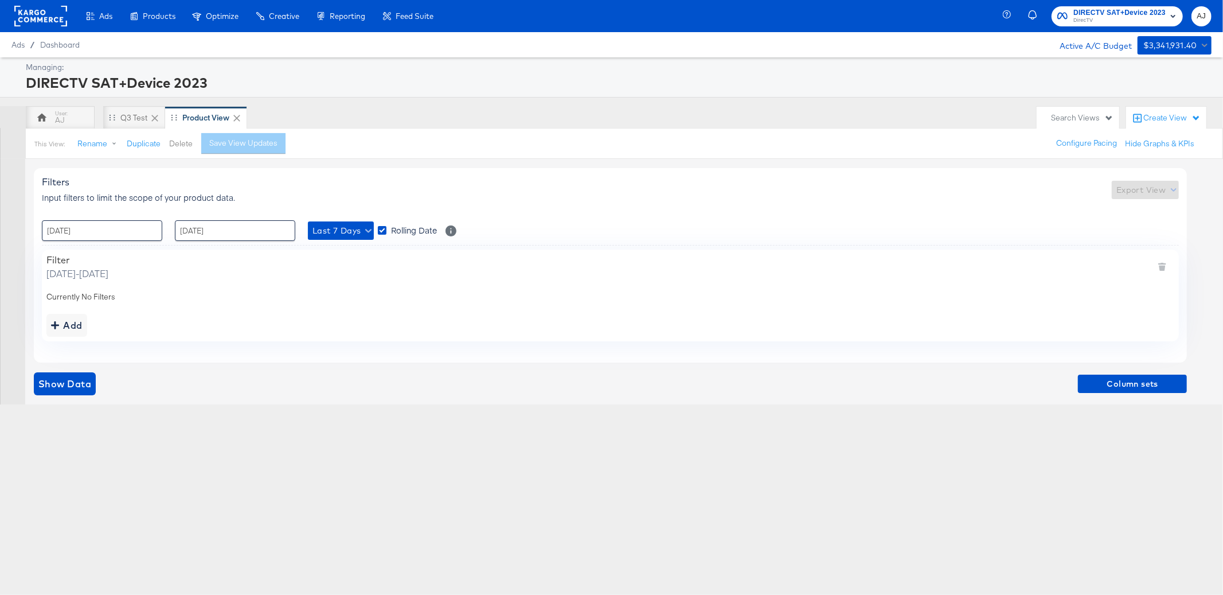
click at [186, 147] on button "Delete" at bounding box center [181, 143] width 24 height 11
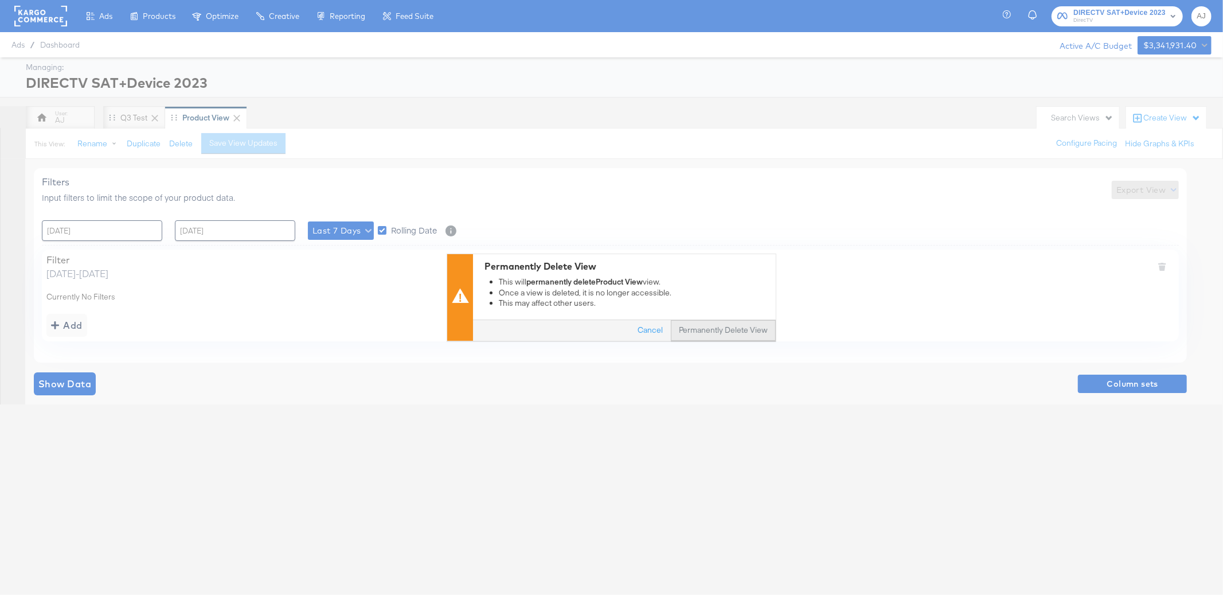
click at [718, 332] on button "Permanently Delete View" at bounding box center [723, 330] width 105 height 21
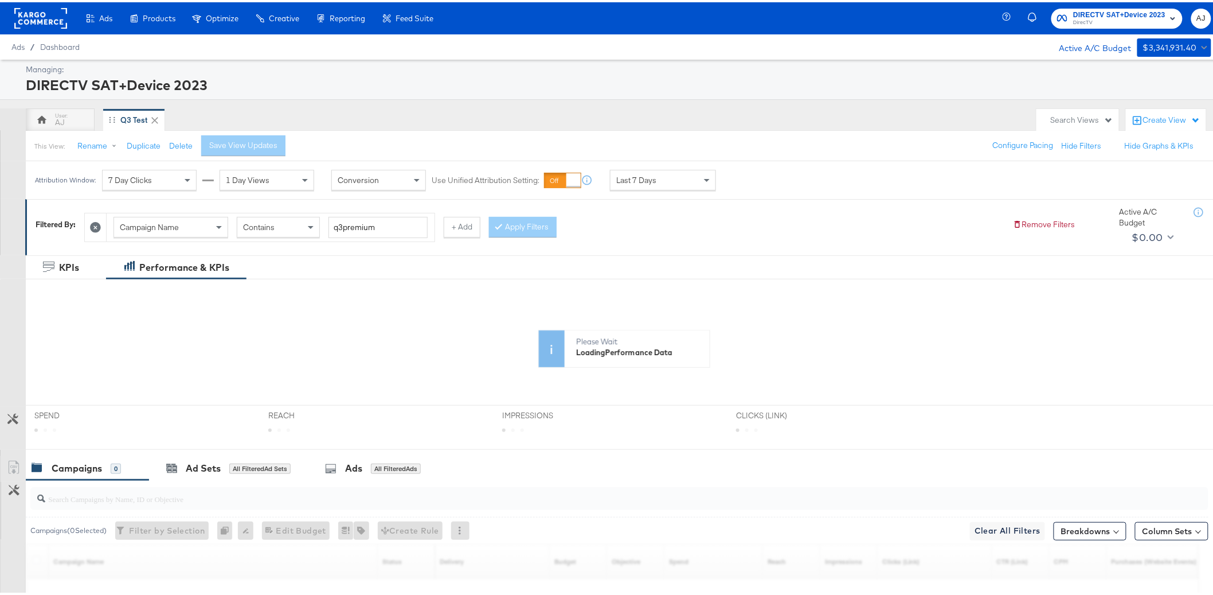
click at [323, 107] on div "AJ Q3 Test" at bounding box center [528, 117] width 1005 height 23
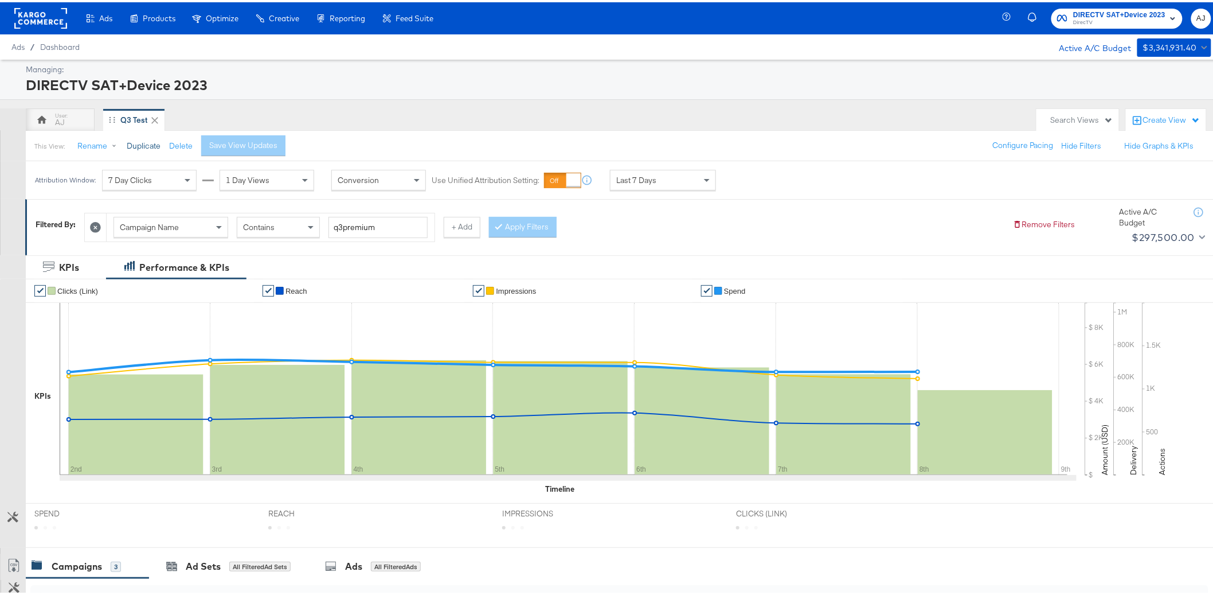
click at [141, 146] on button "Duplicate" at bounding box center [144, 143] width 34 height 11
click at [101, 144] on button "Rename" at bounding box center [99, 144] width 60 height 21
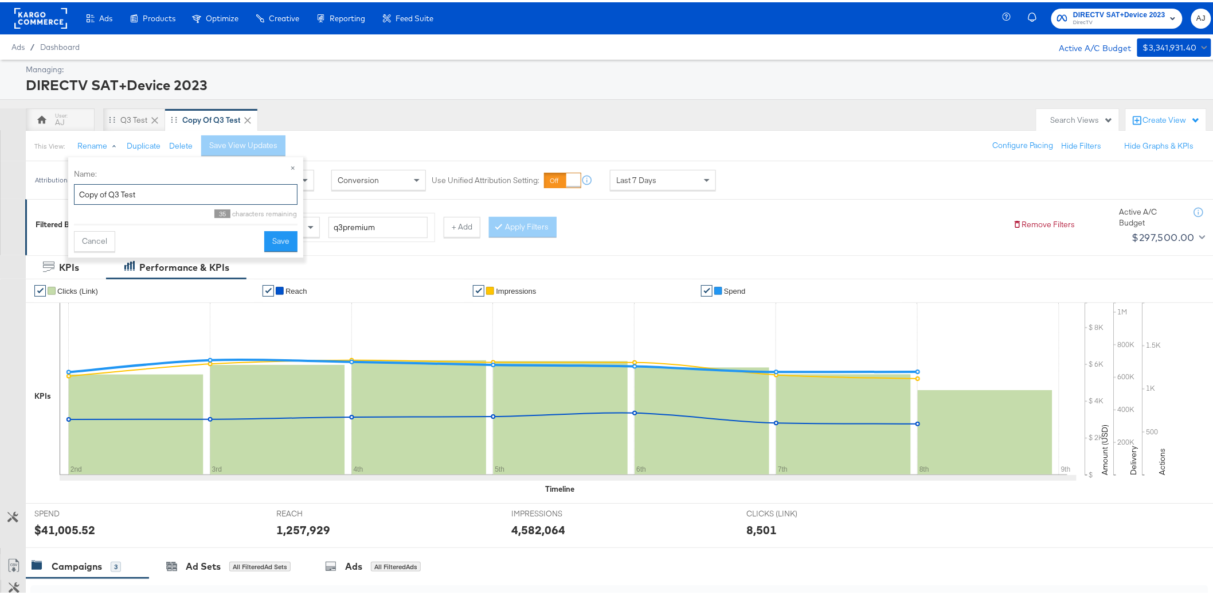
click at [123, 193] on input "Copy of Q3 Test" at bounding box center [186, 192] width 224 height 21
type input "Q"
type input "Test - Kargo Campaign Only"
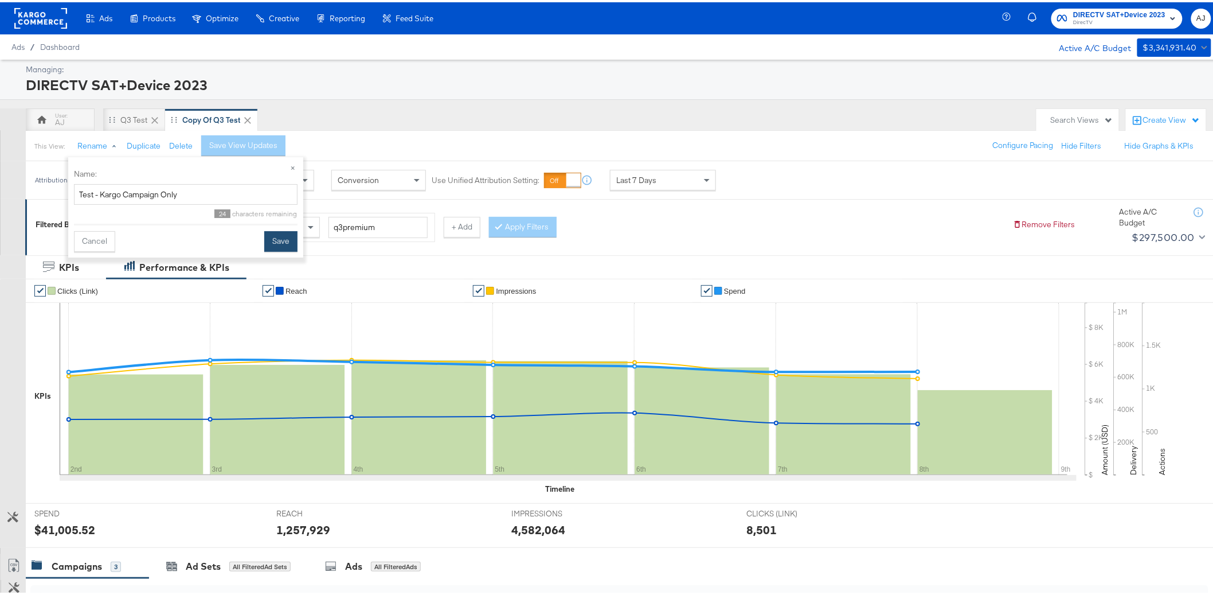
click at [281, 245] on button "Save" at bounding box center [280, 239] width 33 height 21
click at [402, 122] on div "AJ Q3 Test Test - Kargo Campaign Only" at bounding box center [528, 117] width 1005 height 23
click at [98, 227] on icon at bounding box center [95, 225] width 11 height 11
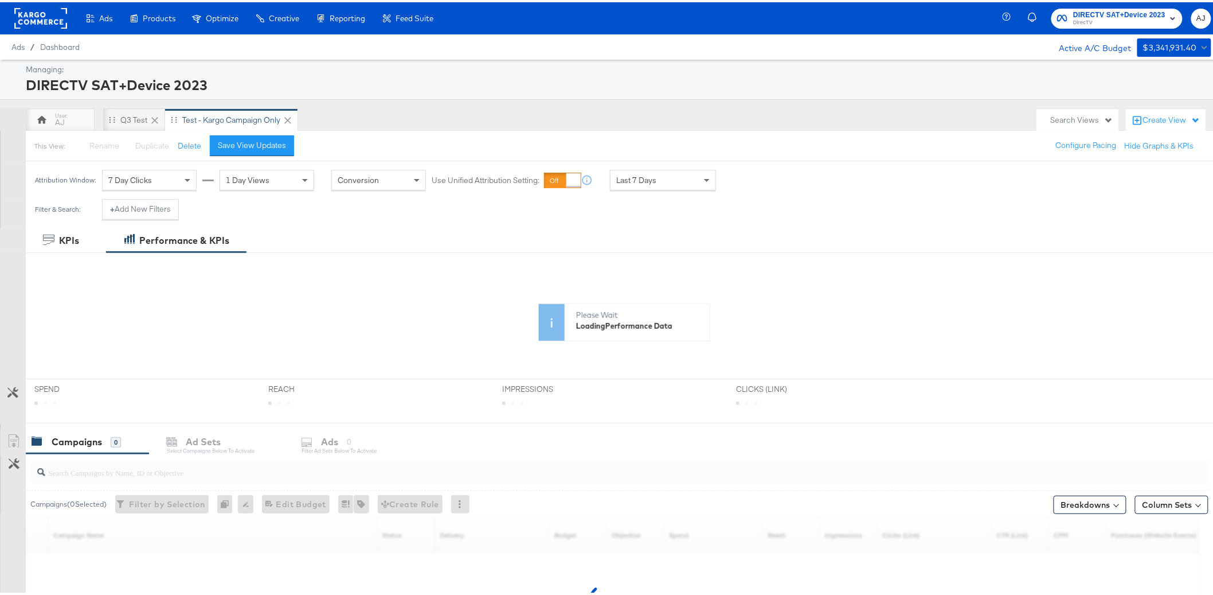
click at [402, 112] on div "AJ Q3 Test Test - Kargo Campaign Only" at bounding box center [528, 117] width 1005 height 23
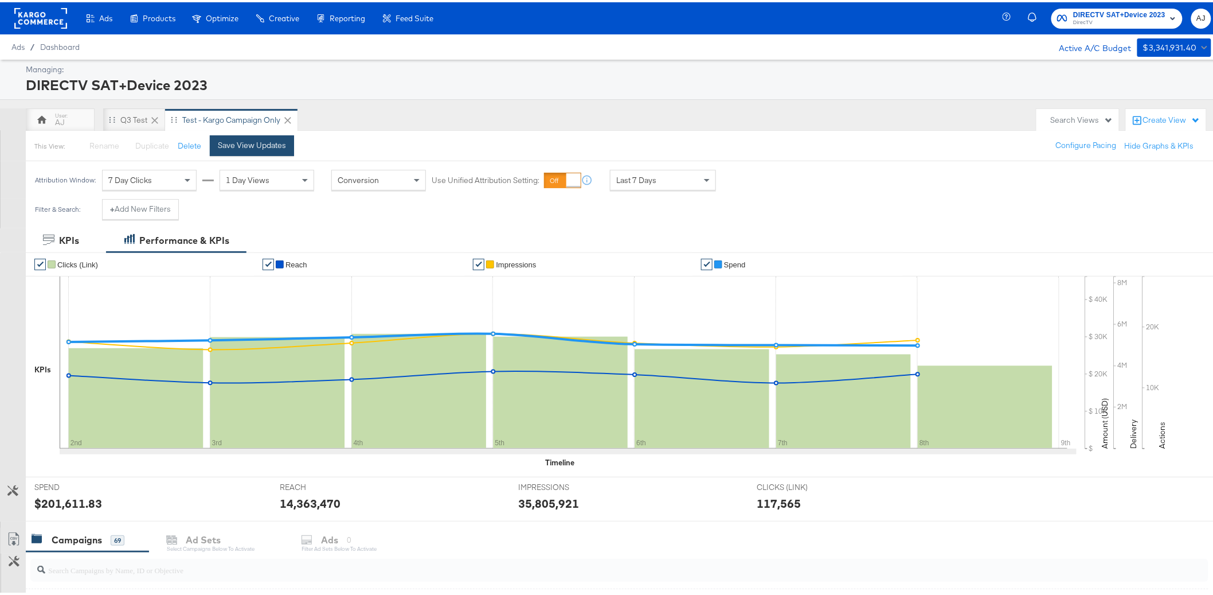
click at [260, 139] on div "Save View Updates" at bounding box center [252, 143] width 68 height 11
click at [467, 112] on div "AJ Q3 Test Test - Kargo Campaign Only" at bounding box center [528, 117] width 1005 height 23
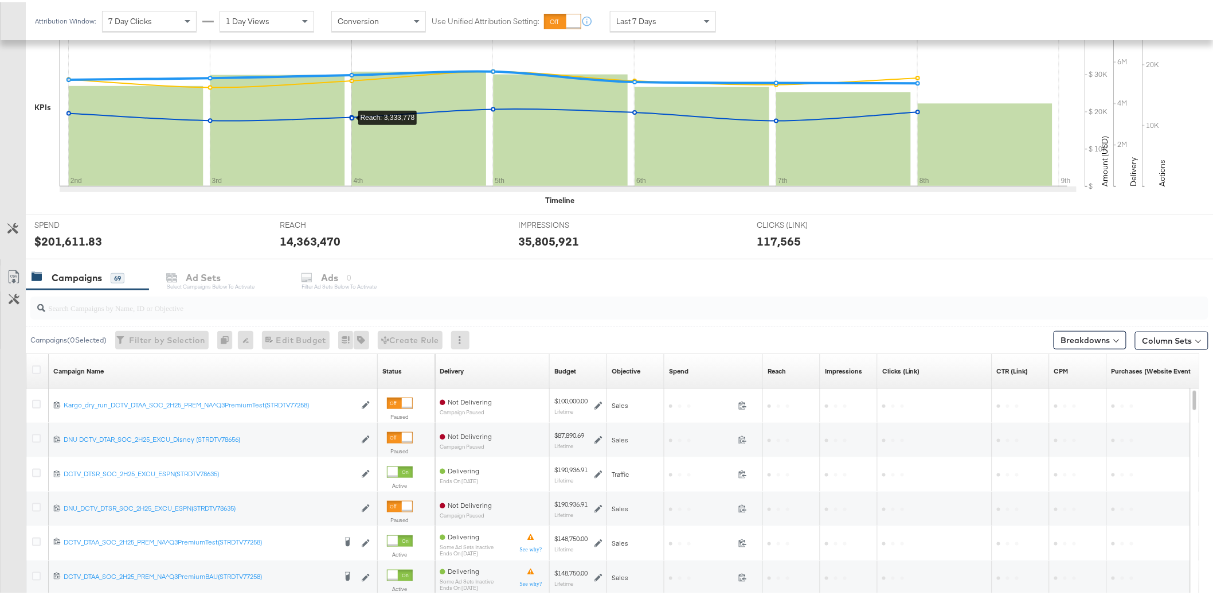
scroll to position [14, 0]
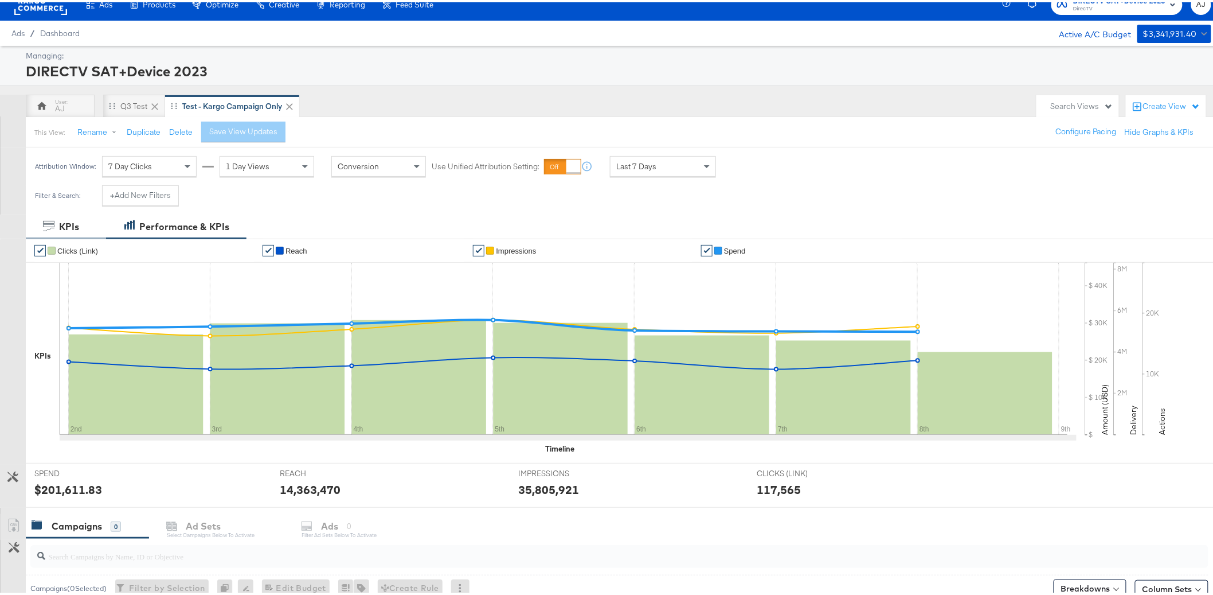
click at [64, 229] on div "KPIs" at bounding box center [69, 224] width 20 height 13
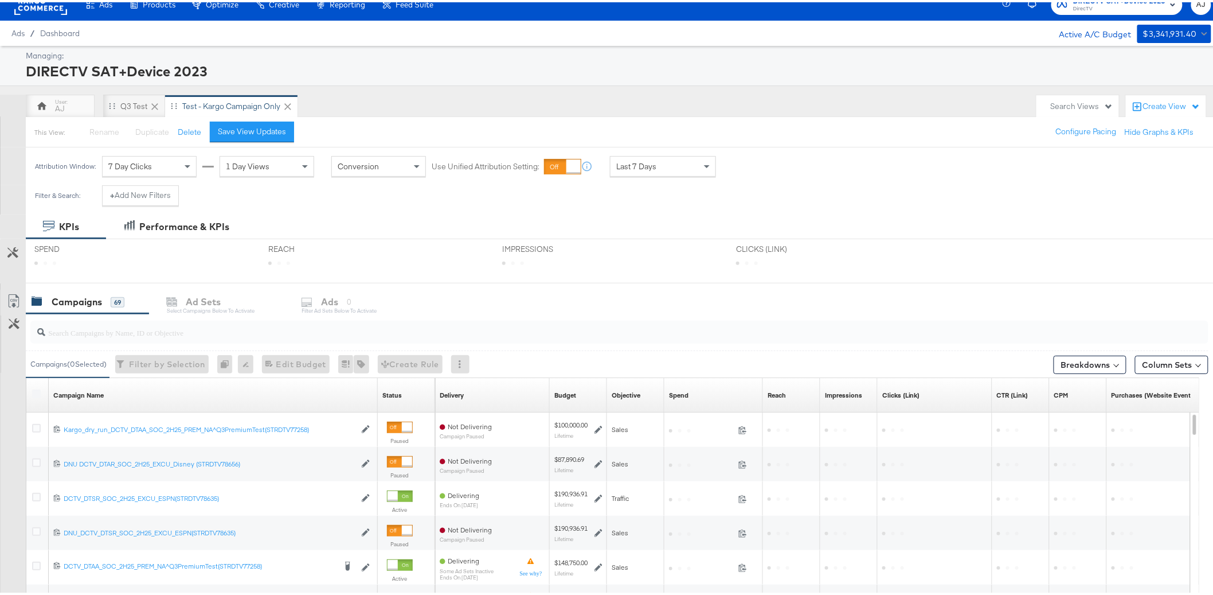
click at [510, 119] on div "This View: Rename Please save your changes before renaming this view Duplicate …" at bounding box center [624, 129] width 1198 height 31
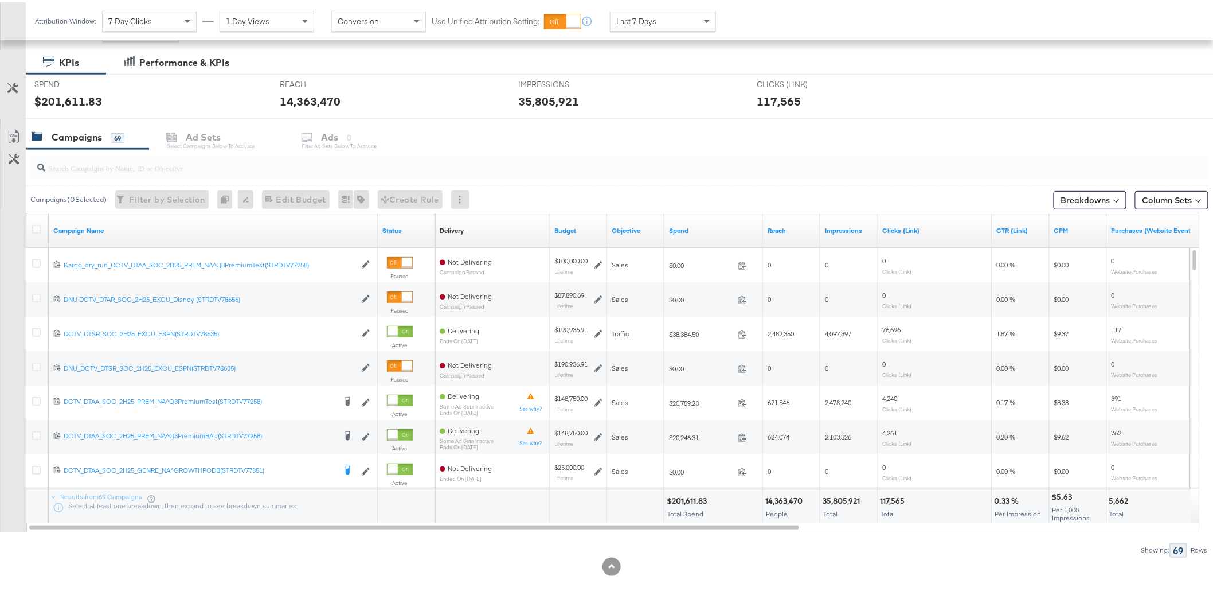
scroll to position [189, 0]
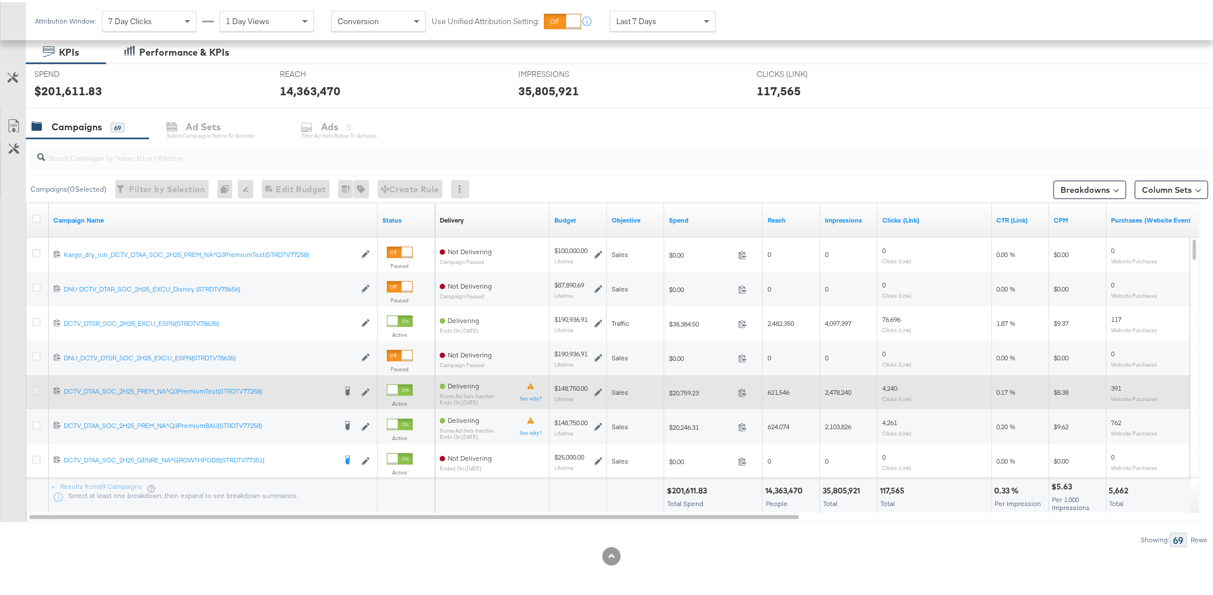
click at [36, 388] on icon at bounding box center [36, 388] width 9 height 9
click at [0, 0] on input "checkbox" at bounding box center [0, 0] width 0 height 0
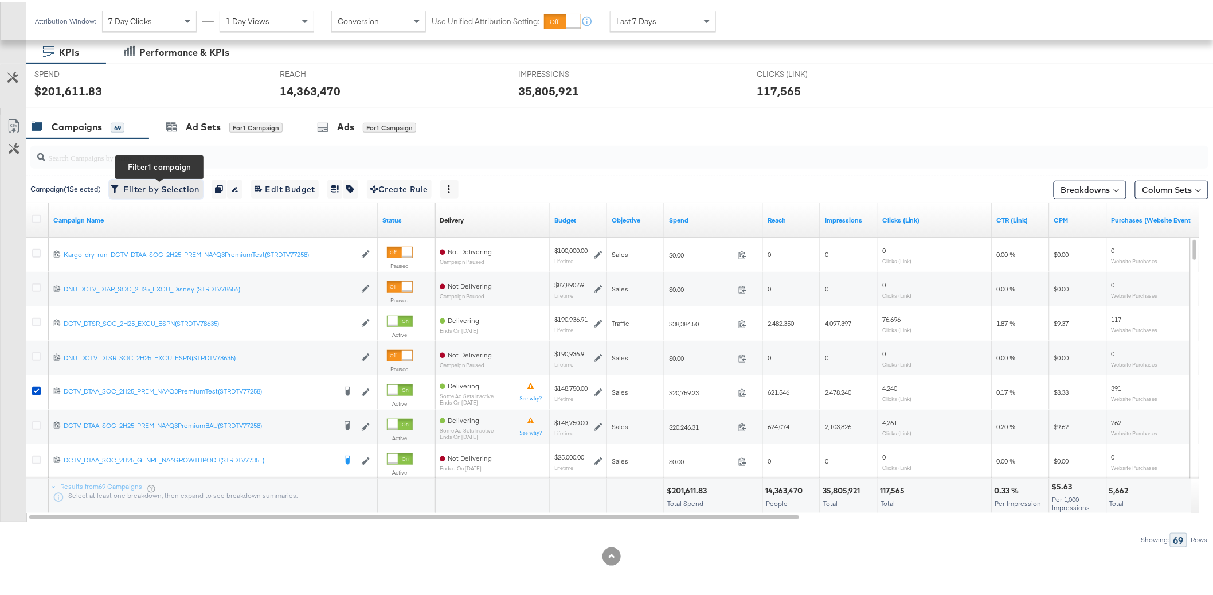
click at [197, 182] on span "Filter by Selection Filter 1 campaign" at bounding box center [156, 187] width 87 height 14
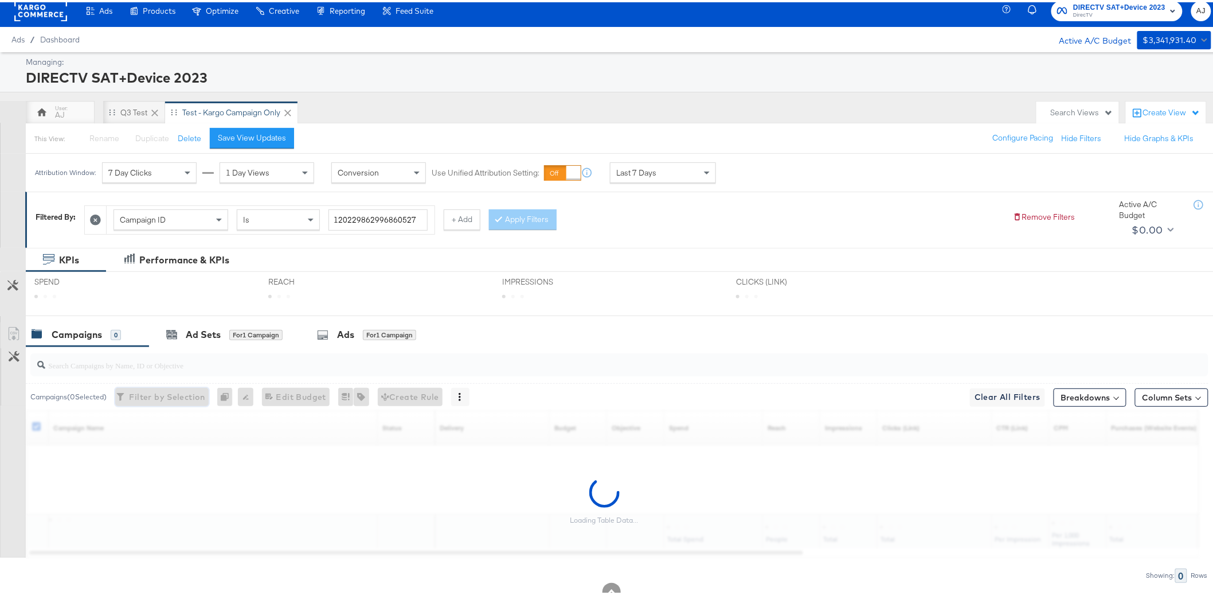
scroll to position [0, 0]
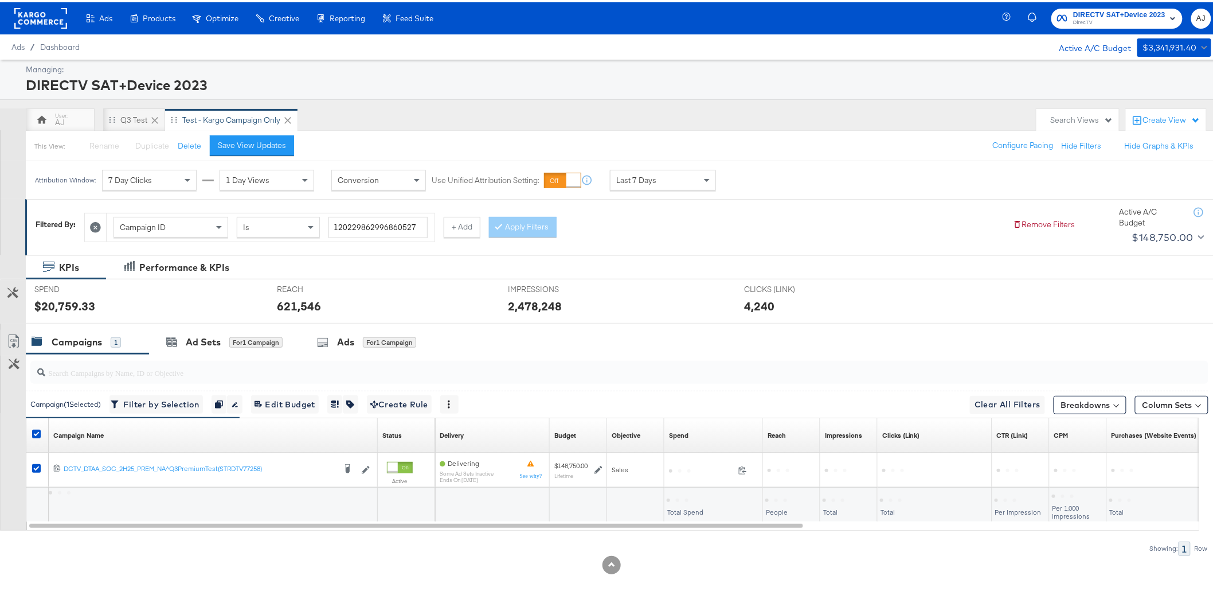
click at [890, 345] on div "Campaigns 1 Ad Sets for 1 Campaign Ads for 1 Campaign" at bounding box center [624, 339] width 1197 height 25
click at [693, 175] on div "Last 7 Days" at bounding box center [663, 177] width 105 height 19
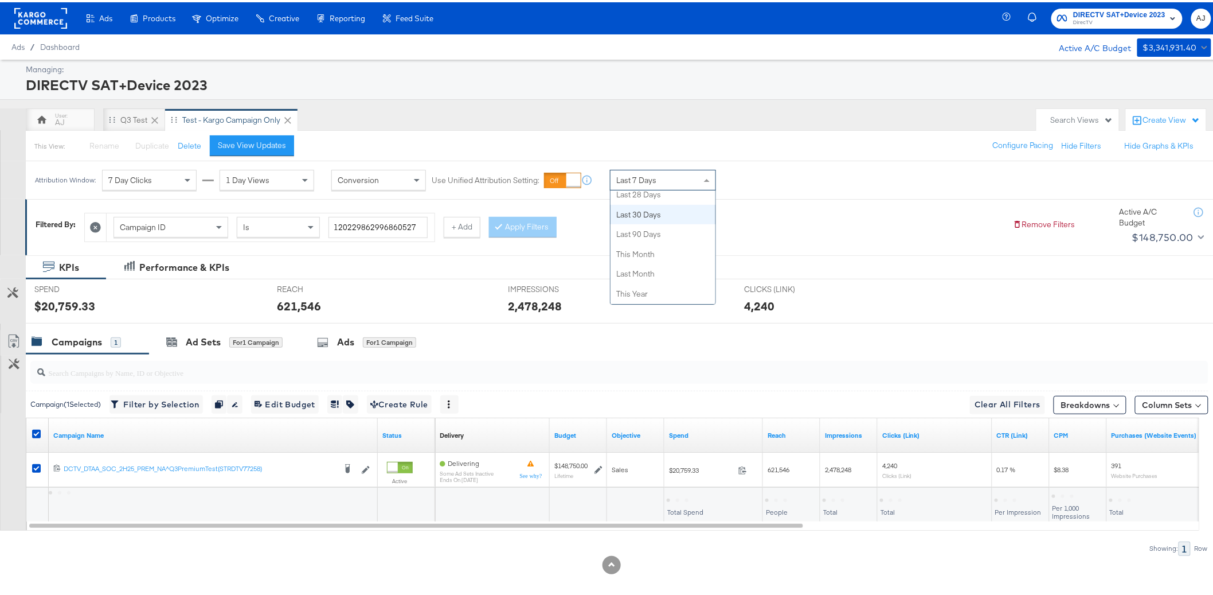
scroll to position [220, 0]
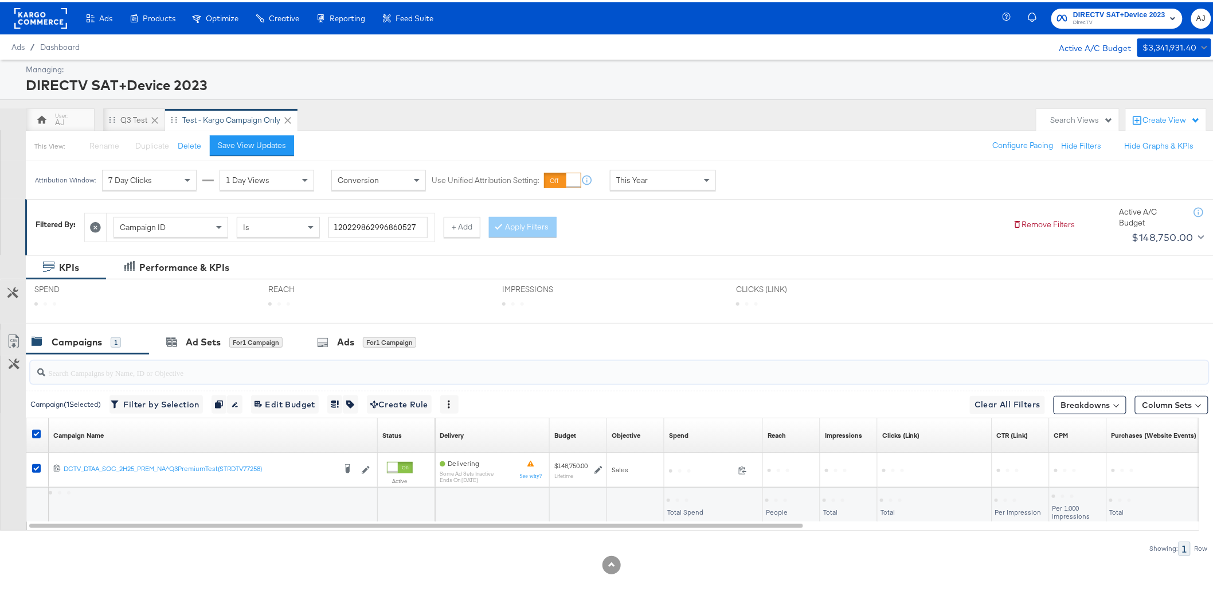
click at [976, 367] on input "search" at bounding box center [572, 365] width 1054 height 22
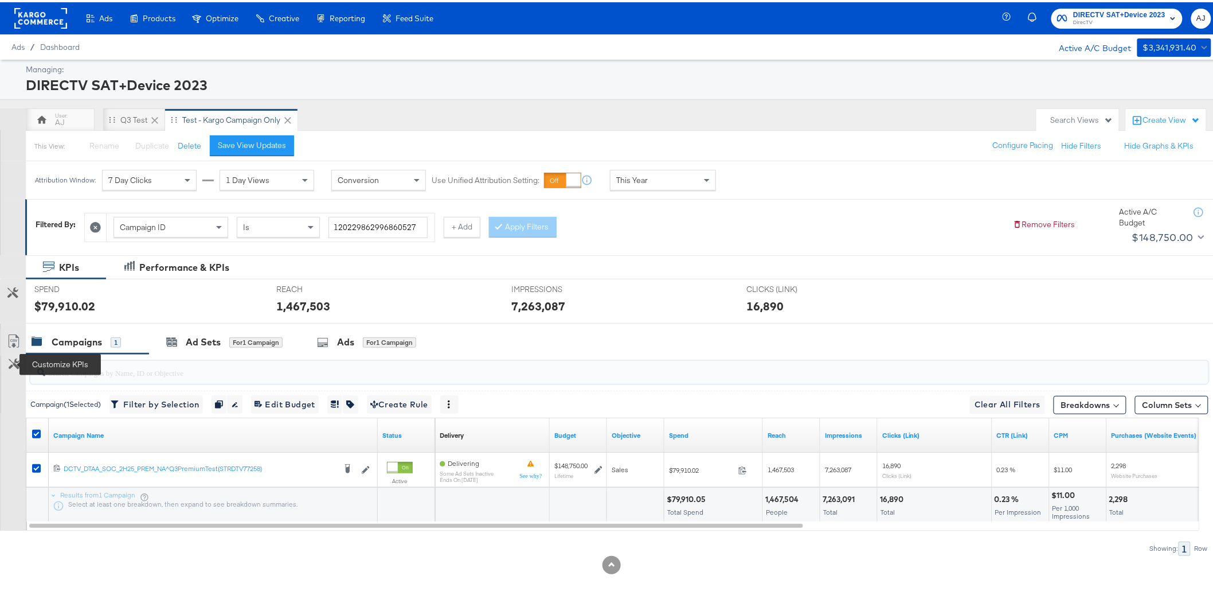
click at [9, 362] on icon at bounding box center [14, 361] width 11 height 11
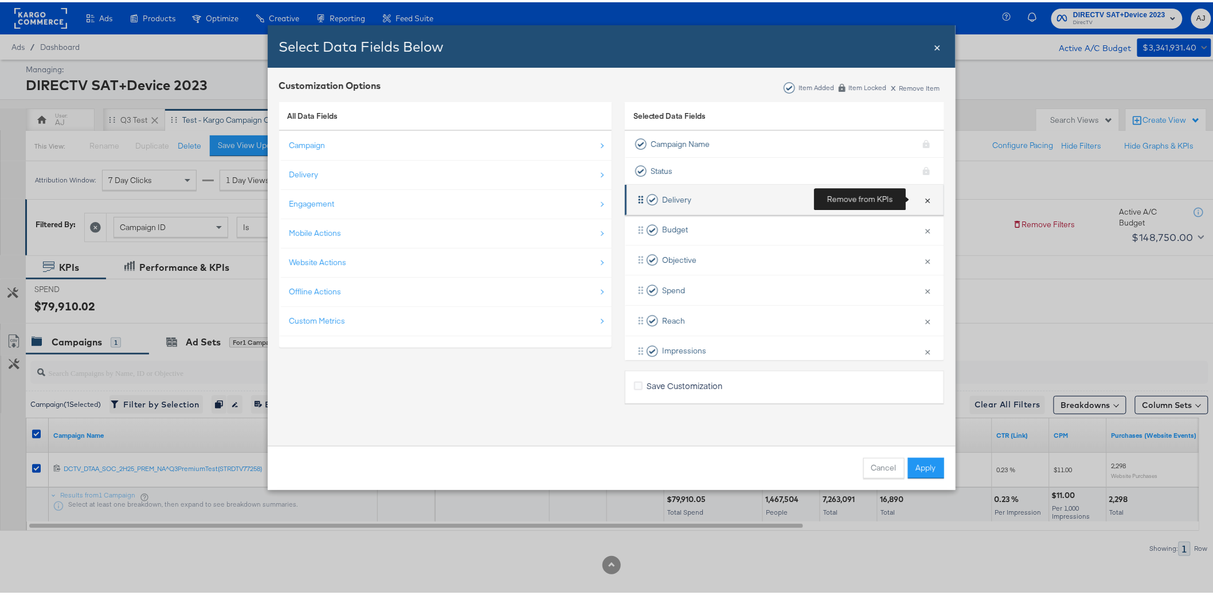
click at [921, 200] on button "×" at bounding box center [928, 197] width 15 height 24
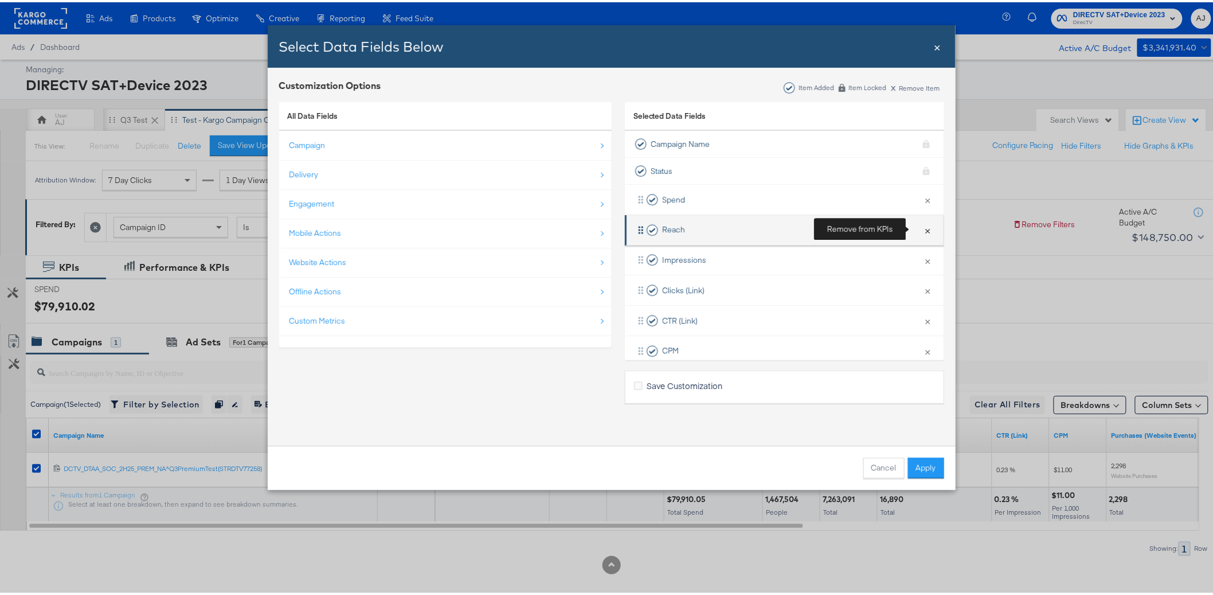
click at [921, 230] on button "×" at bounding box center [928, 228] width 15 height 24
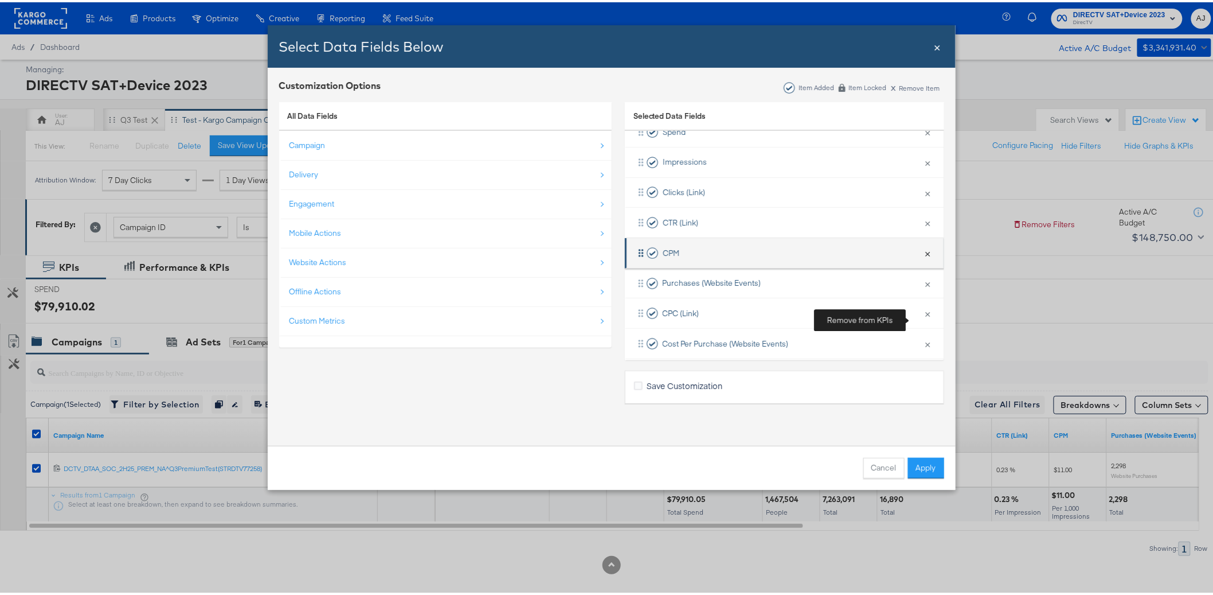
scroll to position [91, 0]
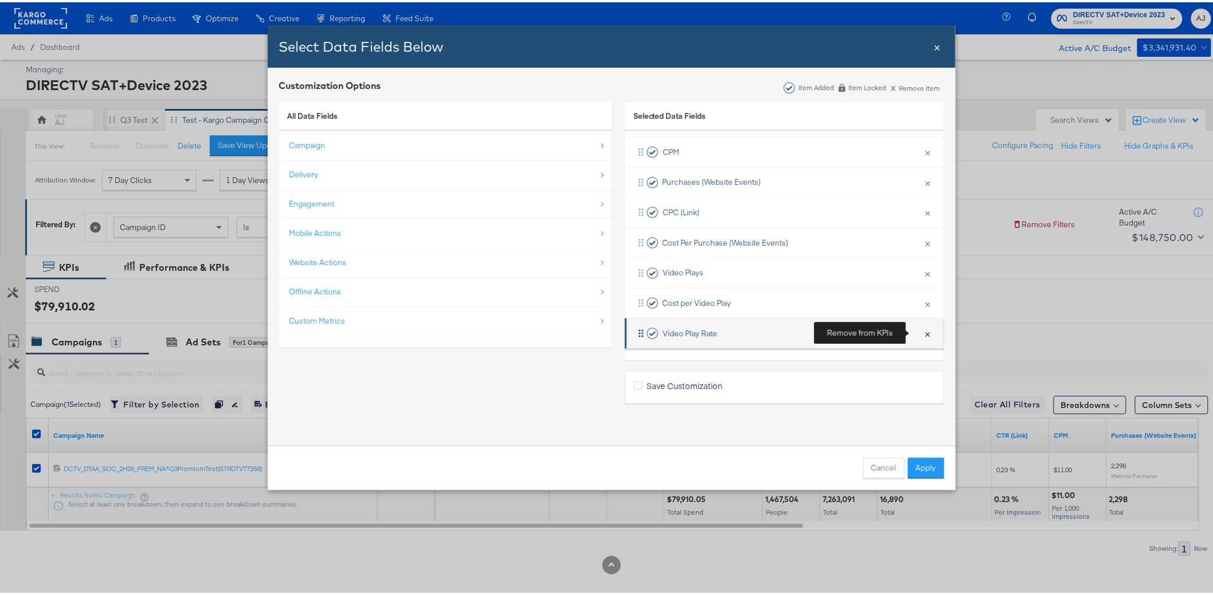
click at [921, 331] on button "×" at bounding box center [928, 331] width 15 height 24
click at [921, 330] on button "×" at bounding box center [928, 331] width 15 height 24
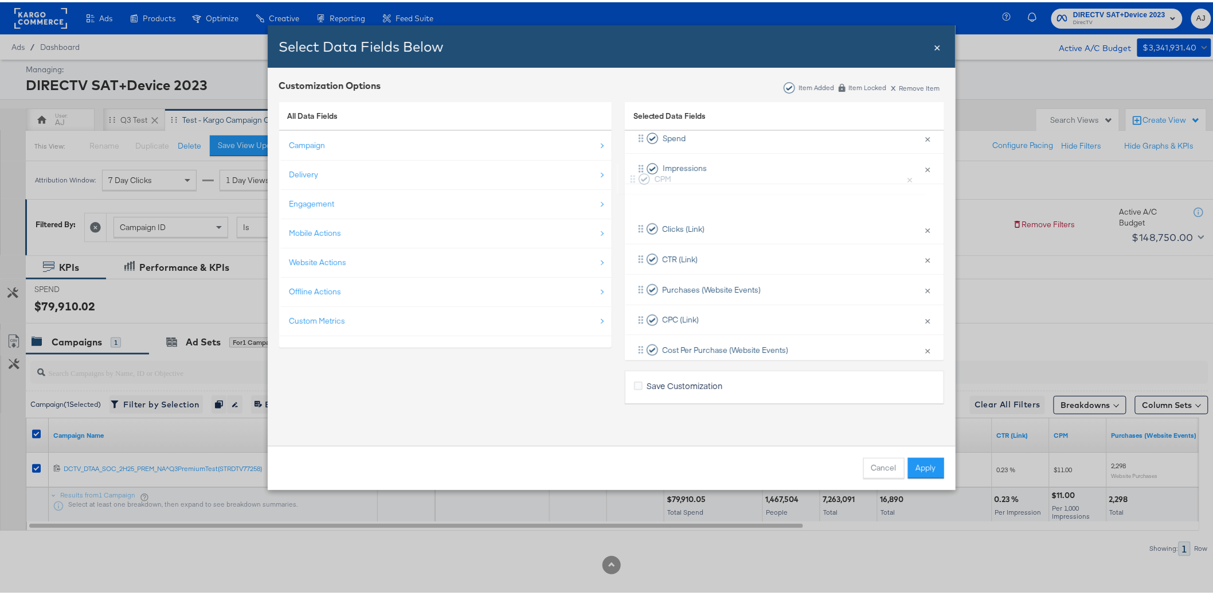
drag, startPoint x: 634, startPoint y: 237, endPoint x: 630, endPoint y: 166, distance: 71.2
click at [630, 166] on div "Spend × Remove from KPIs Impressions × Remove from KPIs Clicks (Link) × Remove …" at bounding box center [784, 242] width 319 height 242
drag, startPoint x: 634, startPoint y: 185, endPoint x: 635, endPoint y: 206, distance: 20.6
click at [635, 206] on div "Spend × Remove from KPIs CPM × Remove from KPIs Impressions × Remove from KPIs …" at bounding box center [784, 253] width 319 height 242
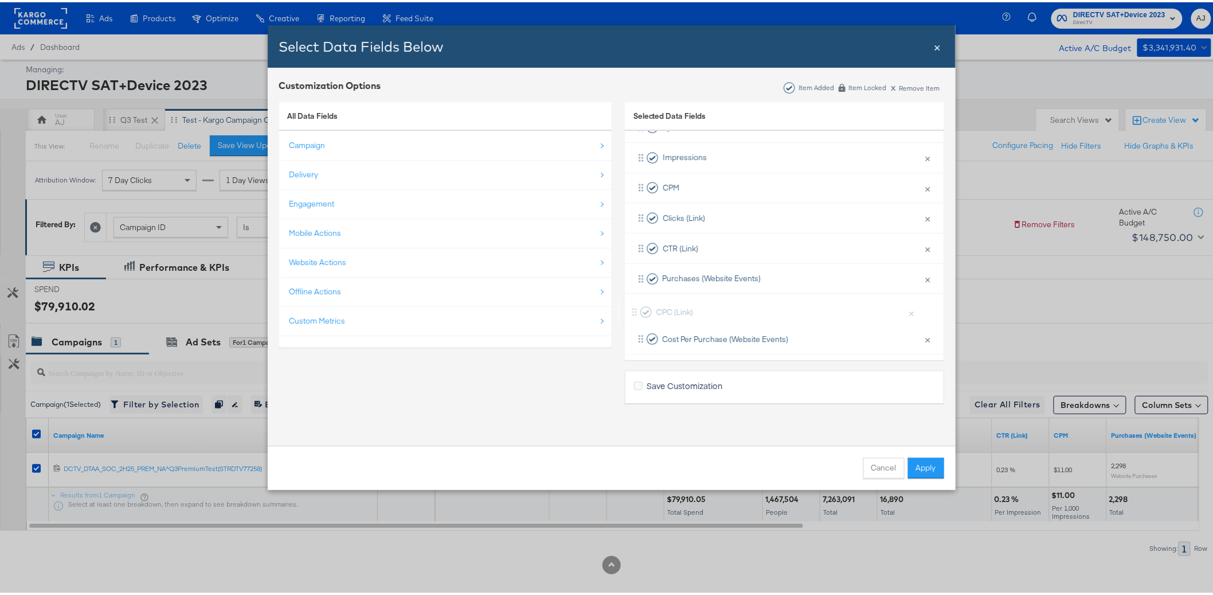
scroll to position [75, 0]
drag, startPoint x: 635, startPoint y: 331, endPoint x: 635, endPoint y: 275, distance: 56.2
click at [635, 275] on div "Spend × Remove from KPIs Impressions × Remove from KPIs CPM × Remove from KPIs …" at bounding box center [784, 229] width 319 height 242
click at [918, 470] on button "Apply" at bounding box center [926, 465] width 36 height 21
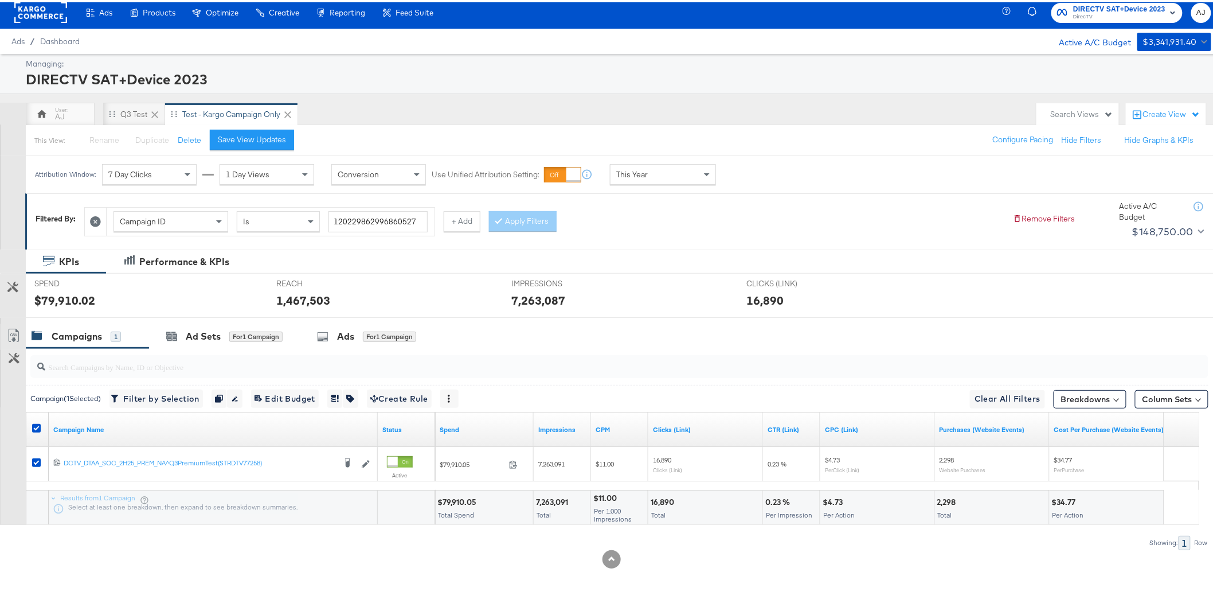
scroll to position [9, 0]
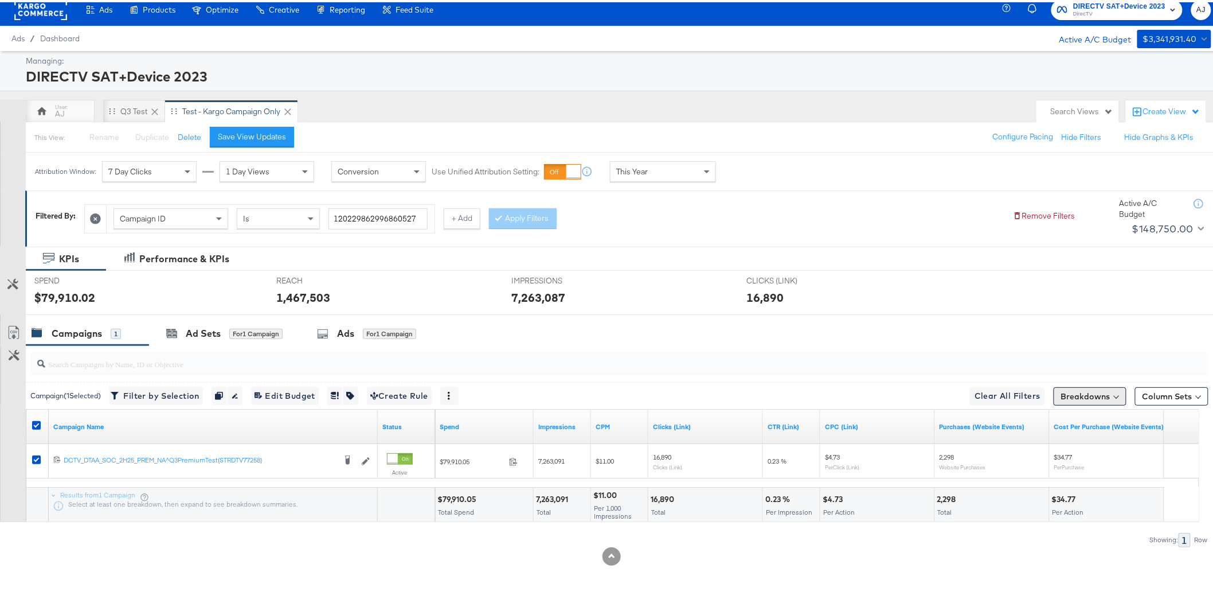
click at [1069, 390] on button "Breakdowns" at bounding box center [1090, 394] width 73 height 18
click at [1053, 448] on div "Delivery" at bounding box center [1063, 444] width 114 height 9
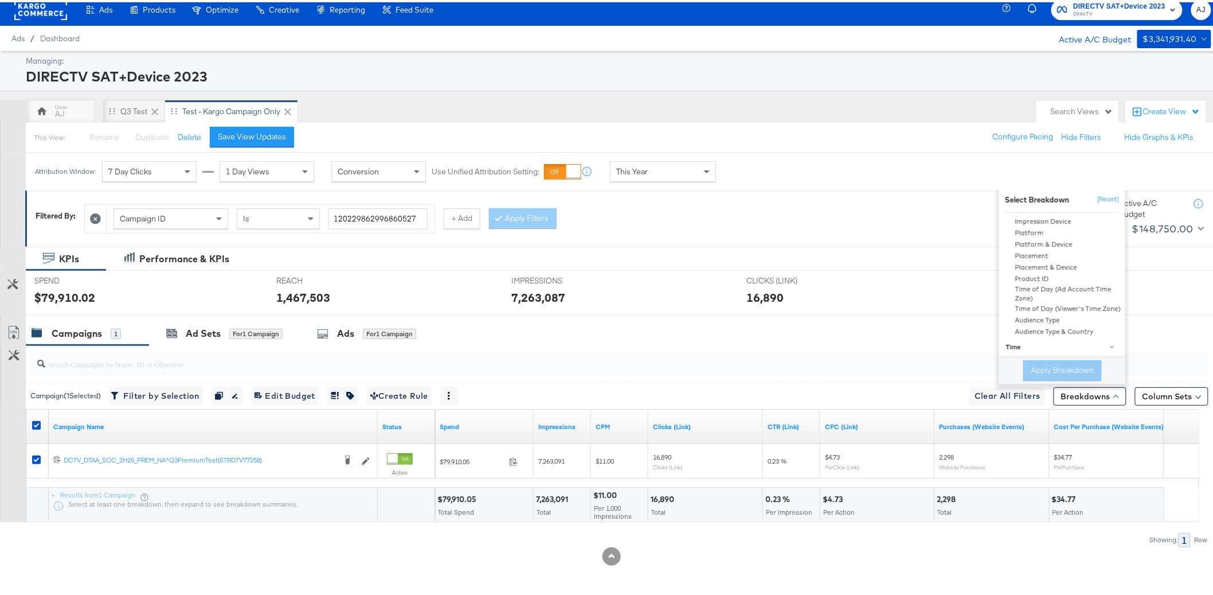
scroll to position [118, 0]
click at [1035, 276] on div "Product ID" at bounding box center [1063, 274] width 124 height 11
click at [1059, 371] on button "Apply Breakdown" at bounding box center [1062, 368] width 79 height 21
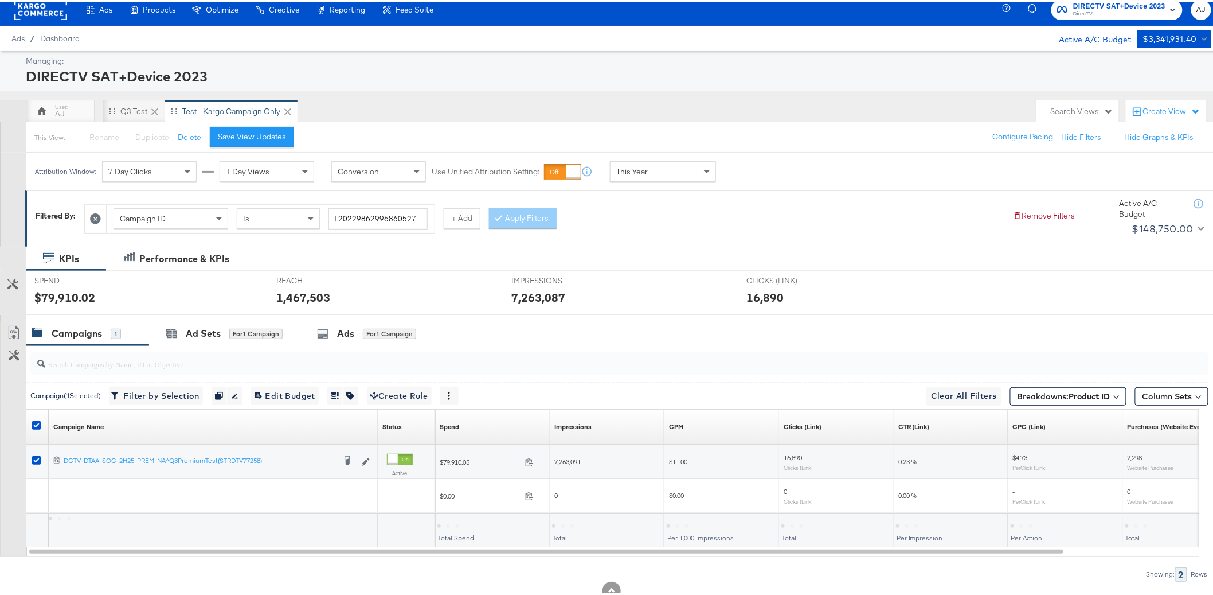
click at [945, 257] on div "KPIs Performance & KPIs" at bounding box center [611, 256] width 1223 height 24
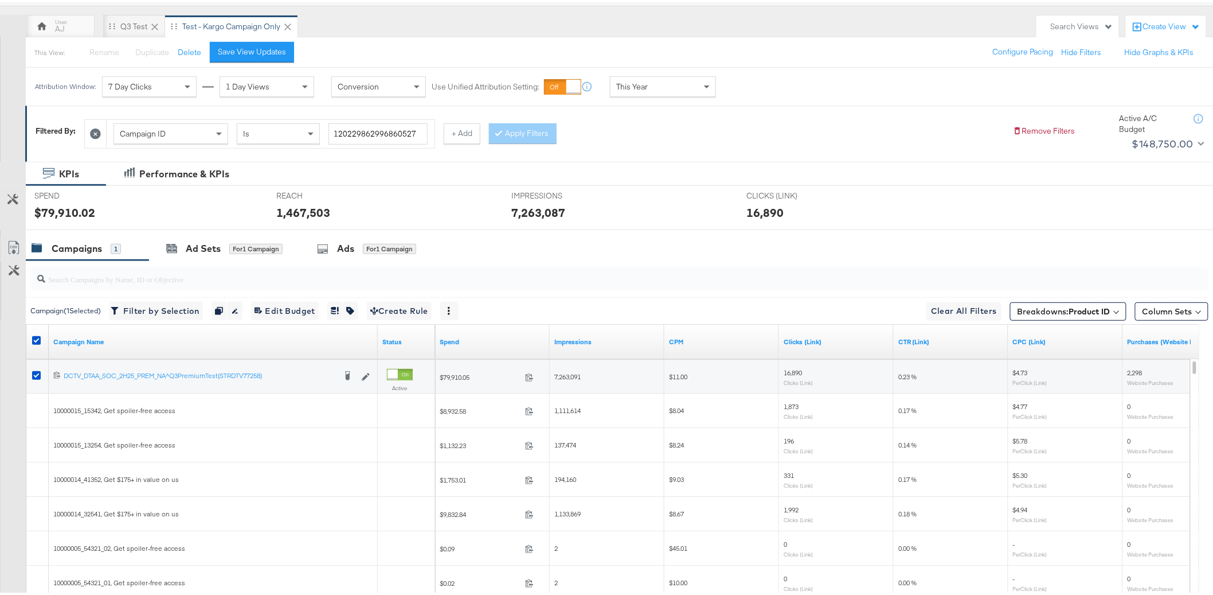
scroll to position [96, 0]
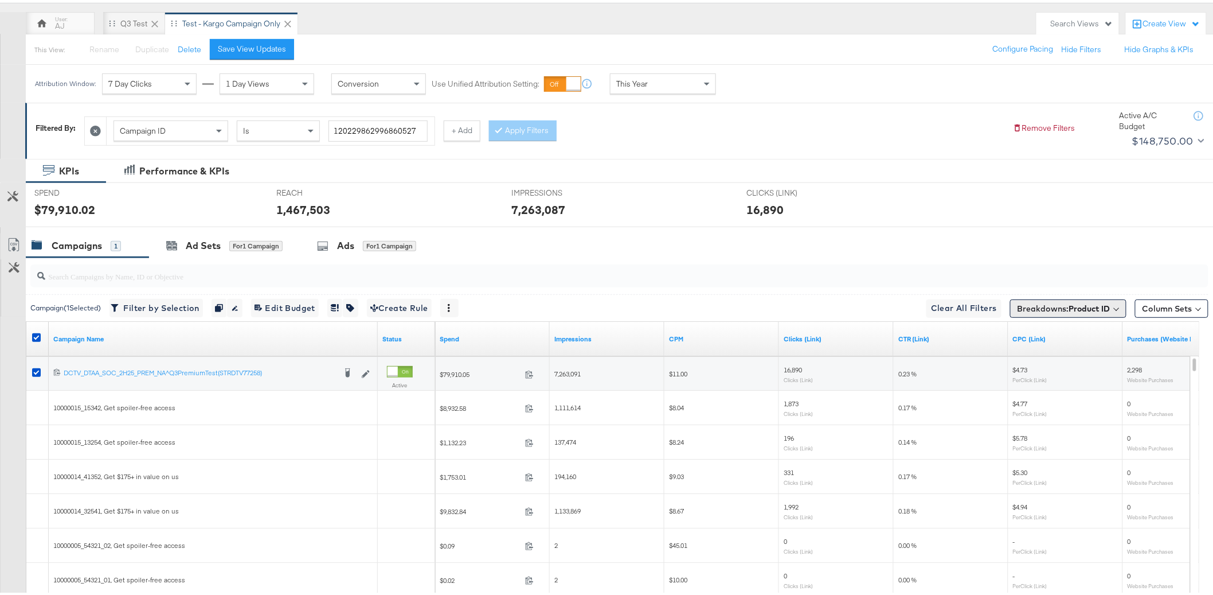
click at [1069, 310] on b "Product ID" at bounding box center [1089, 306] width 41 height 10
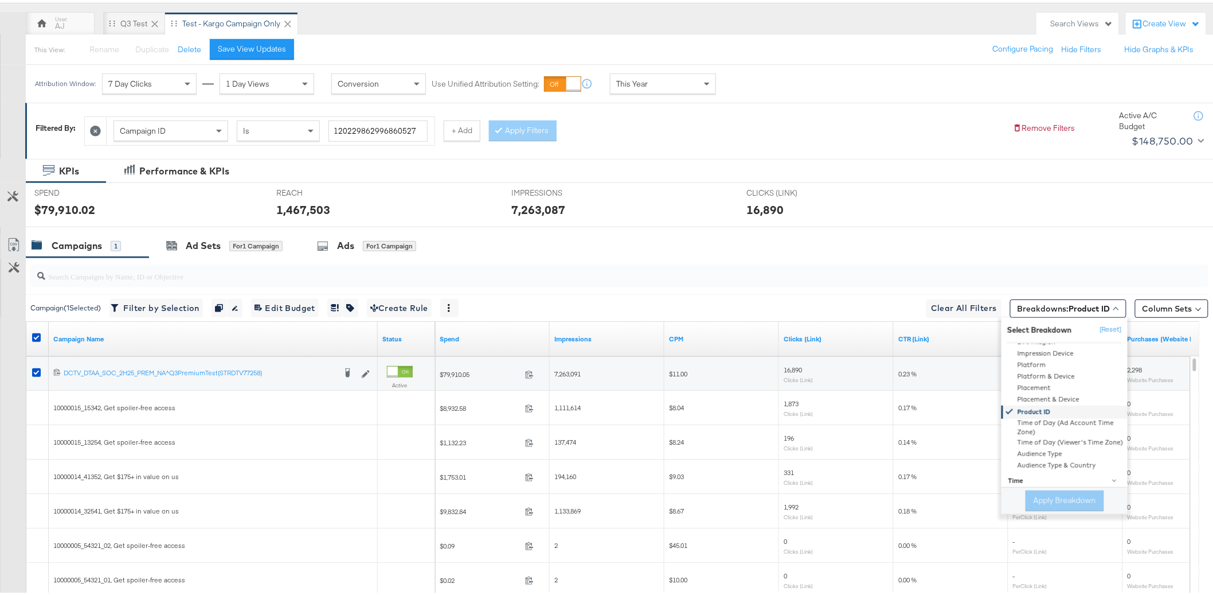
scroll to position [140, 0]
click at [1015, 451] on div "Time" at bounding box center [1065, 449] width 114 height 9
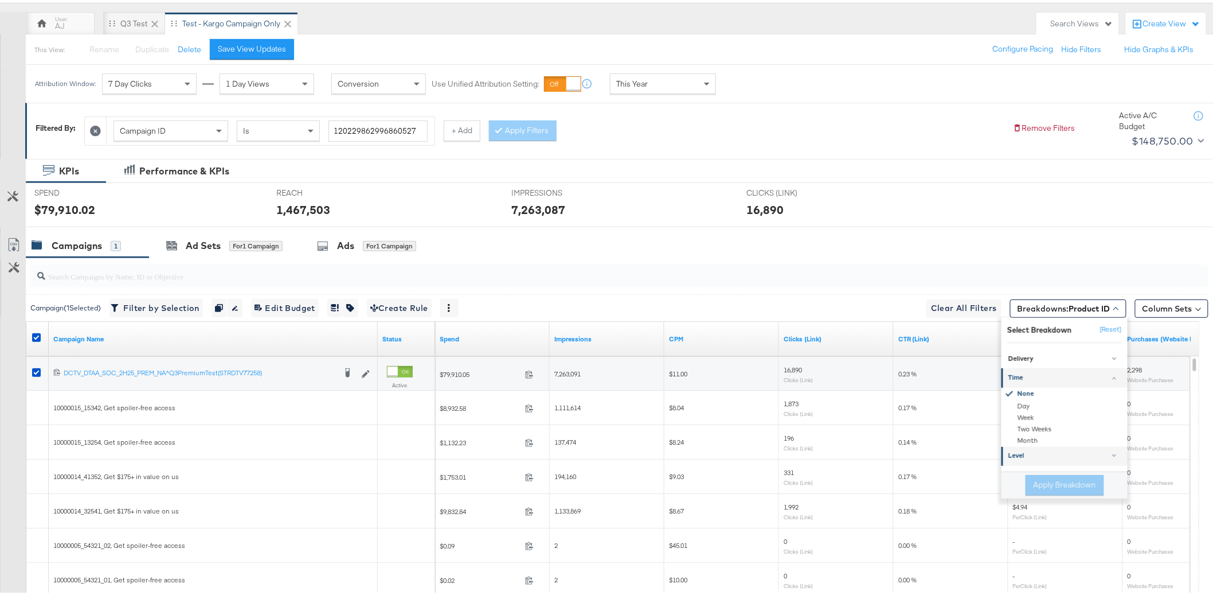
scroll to position [119, 0]
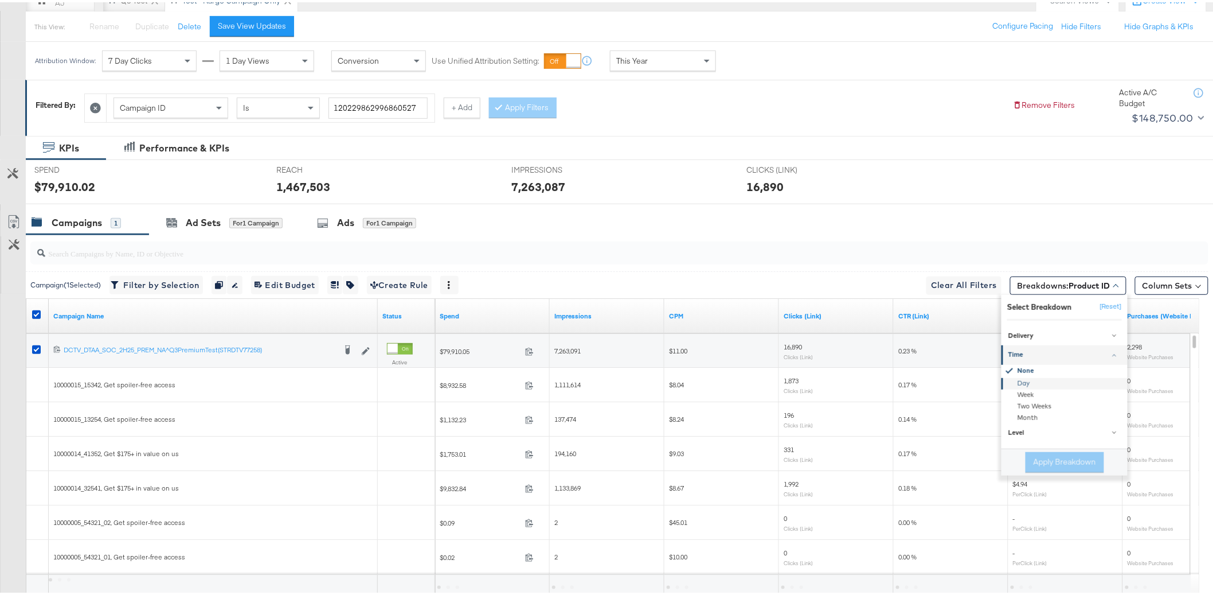
click at [1025, 379] on div "Day" at bounding box center [1065, 380] width 124 height 11
click at [1053, 455] on button "Apply Breakdown" at bounding box center [1065, 459] width 79 height 21
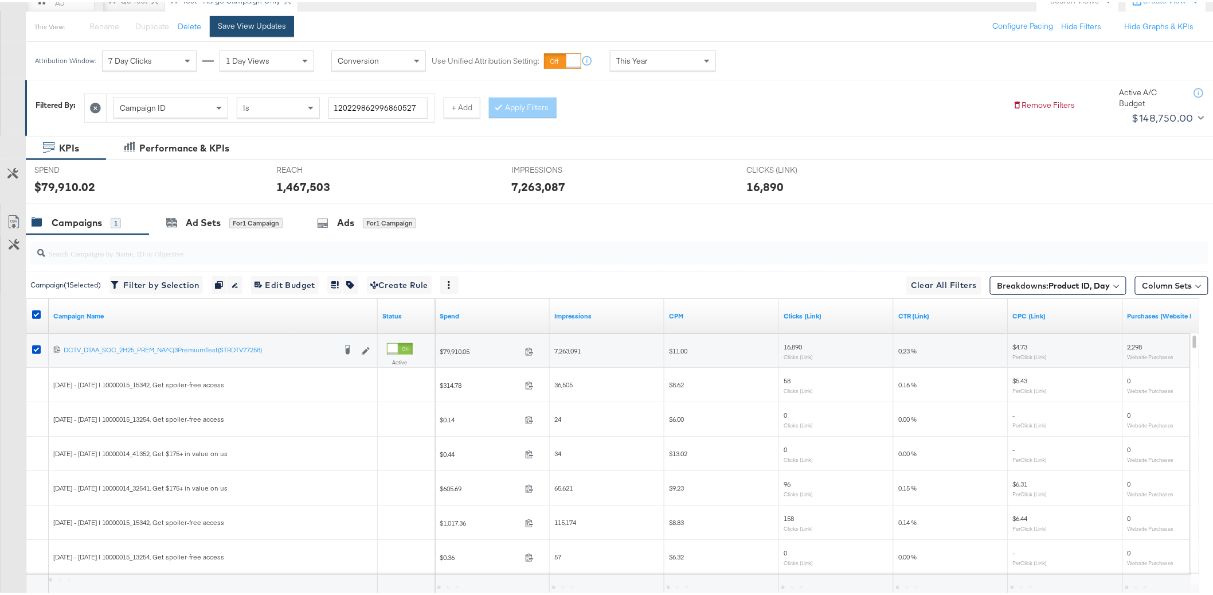
click at [275, 24] on div "Save View Updates" at bounding box center [252, 23] width 68 height 11
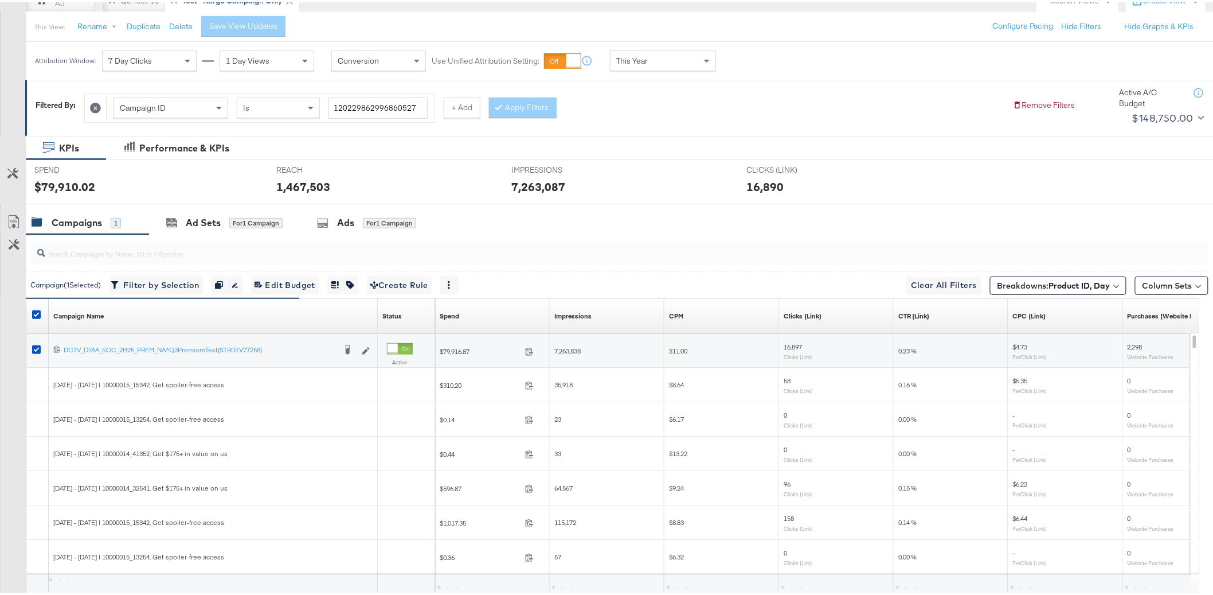
click at [1013, 171] on div "SPEND SPEND $79,910.02 REACH REACH 1,467,503 IMPRESSIONS IMPRESSIONS 7,263,087 …" at bounding box center [624, 179] width 1197 height 45
click at [15, 224] on icon at bounding box center [14, 220] width 14 height 14
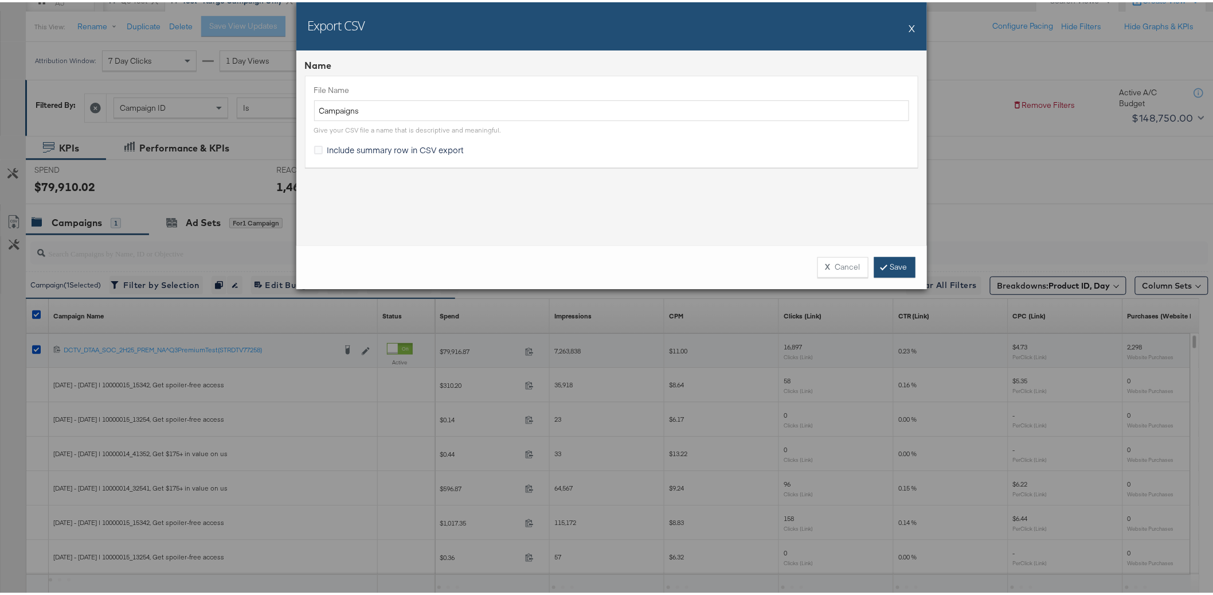
click at [882, 267] on icon at bounding box center [883, 264] width 3 height 7
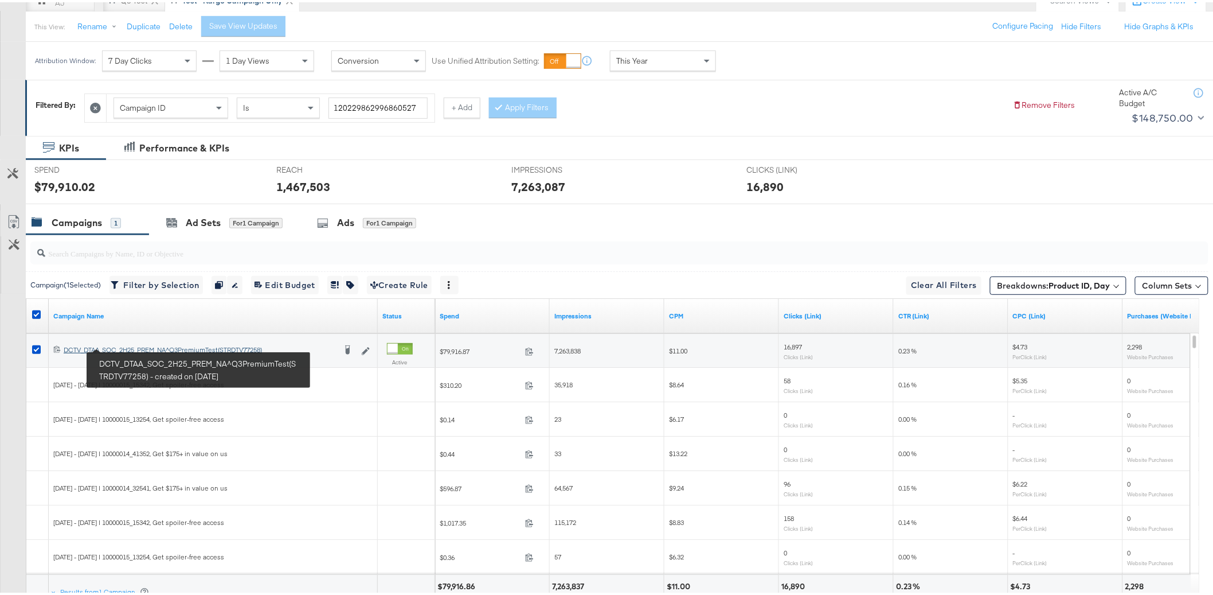
click at [130, 345] on div "DCTV_DTAA_SOC_2H25_PREM_NA^Q3PremiumTest(STRDTV77258) DCTV_DTAA_SOC_2H25_PREM_N…" at bounding box center [200, 347] width 272 height 9
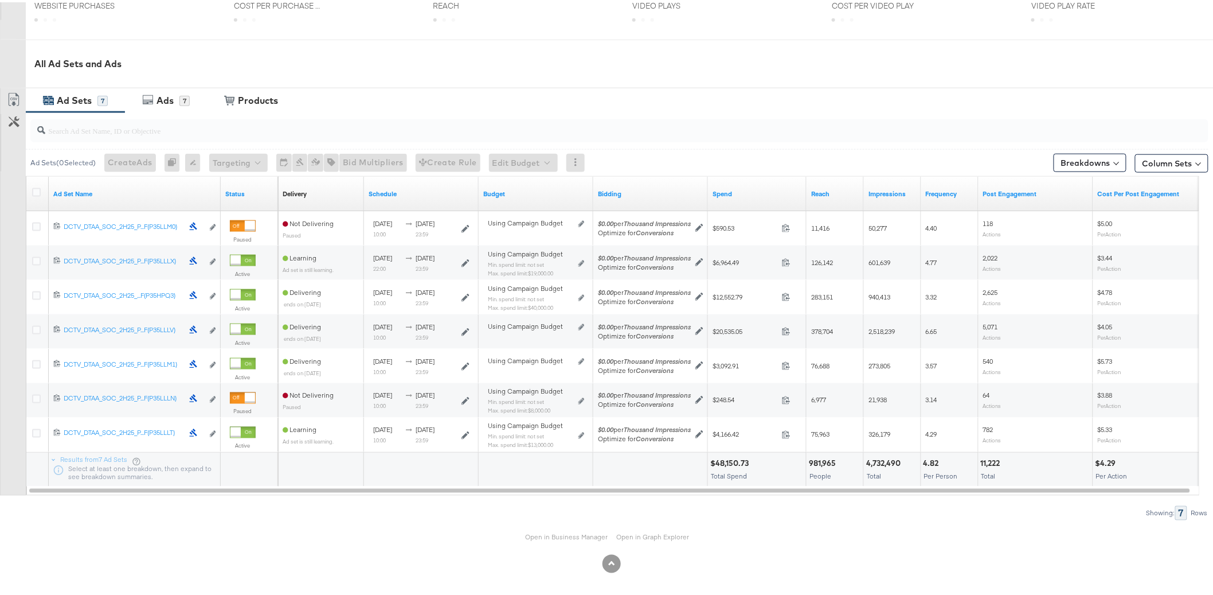
scroll to position [525, 0]
click at [590, 534] on link "Open in Business Manager" at bounding box center [566, 533] width 83 height 9
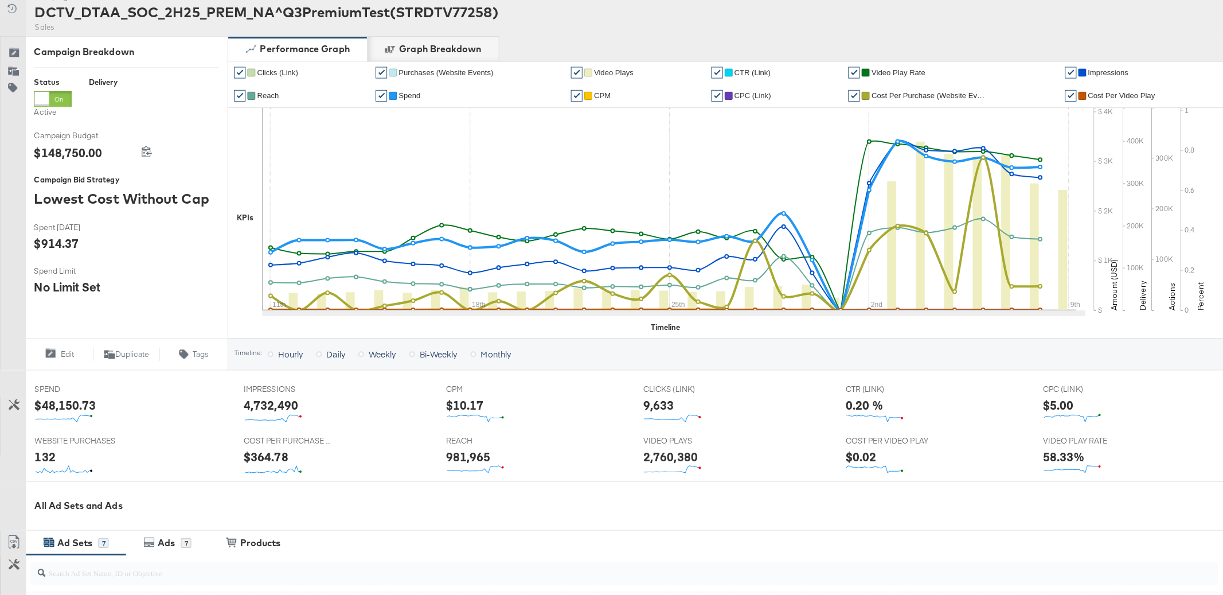
scroll to position [0, 0]
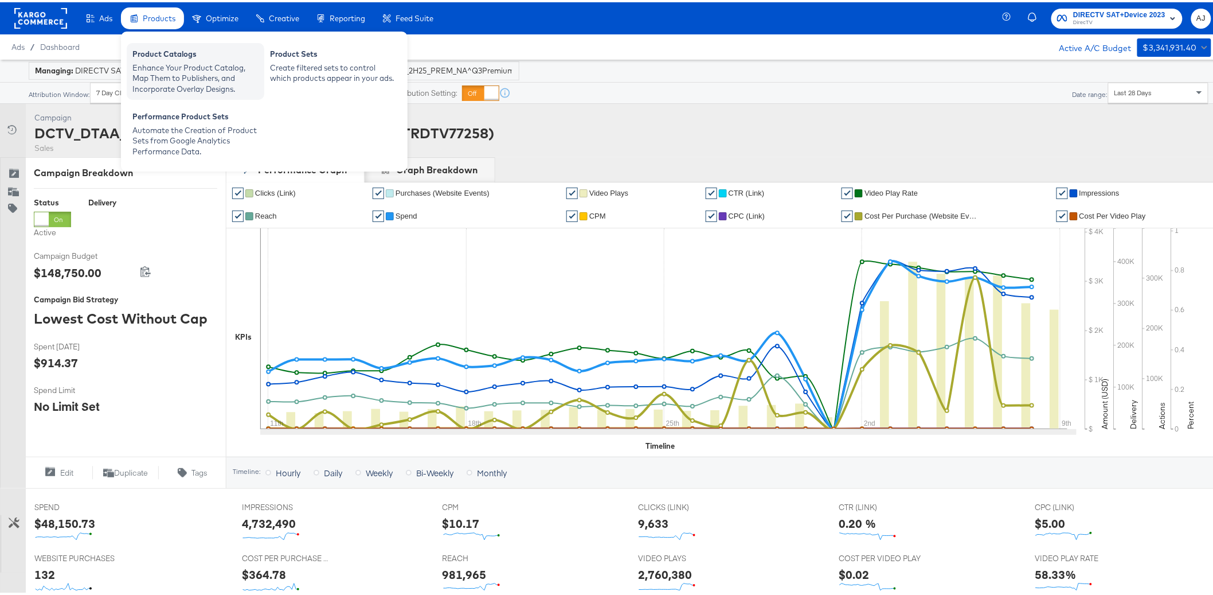
click at [185, 75] on div "Enhance Your Product Catalog, Map Them to Publishers, and Incorporate Overlay D…" at bounding box center [195, 76] width 126 height 32
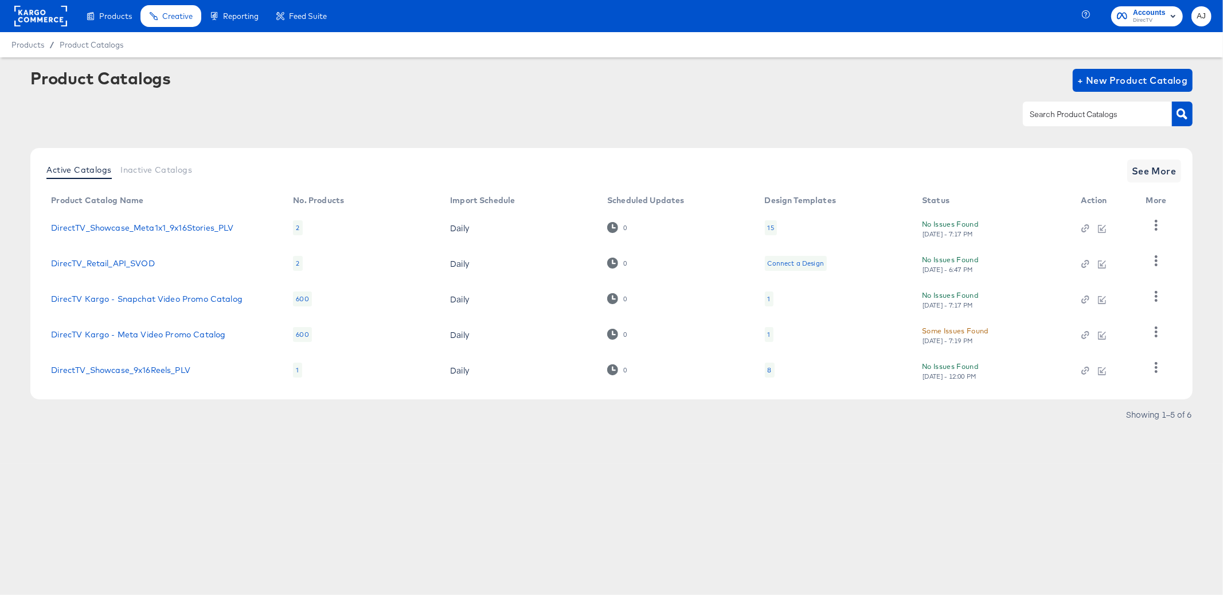
click at [234, 480] on div "Products Creative Reporting Feed Suite Accounts DirecTV AJ Products / Product C…" at bounding box center [611, 297] width 1223 height 595
click at [224, 455] on article "Product Catalogs + New Product Catalog Active Catalogs Inactive Catalogs See Mo…" at bounding box center [611, 260] width 1223 height 406
click at [195, 336] on link "DirecTV Kargo - Meta Video Promo Catalog" at bounding box center [138, 334] width 174 height 9
click at [629, 497] on div "Products Creative Reporting Feed Suite Accounts DirecTV AJ Products / Product C…" at bounding box center [611, 297] width 1223 height 595
click at [1151, 333] on icon "button" at bounding box center [1156, 331] width 11 height 11
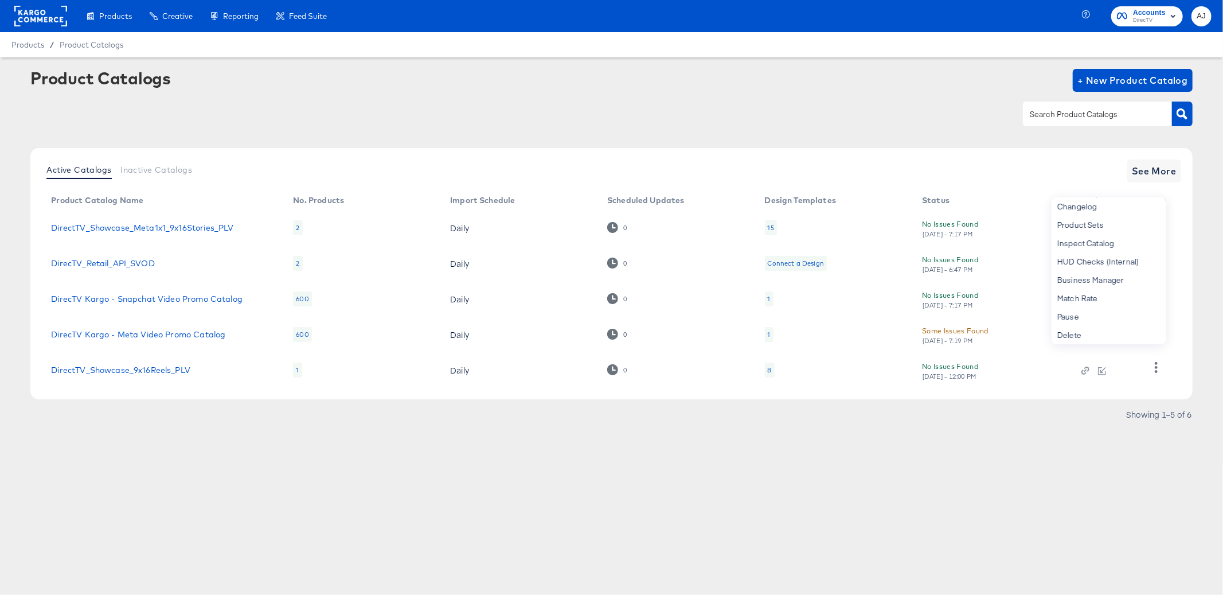
click at [1051, 447] on article "Product Catalogs + New Product Catalog Active Catalogs Inactive Catalogs See Mo…" at bounding box center [611, 260] width 1223 height 406
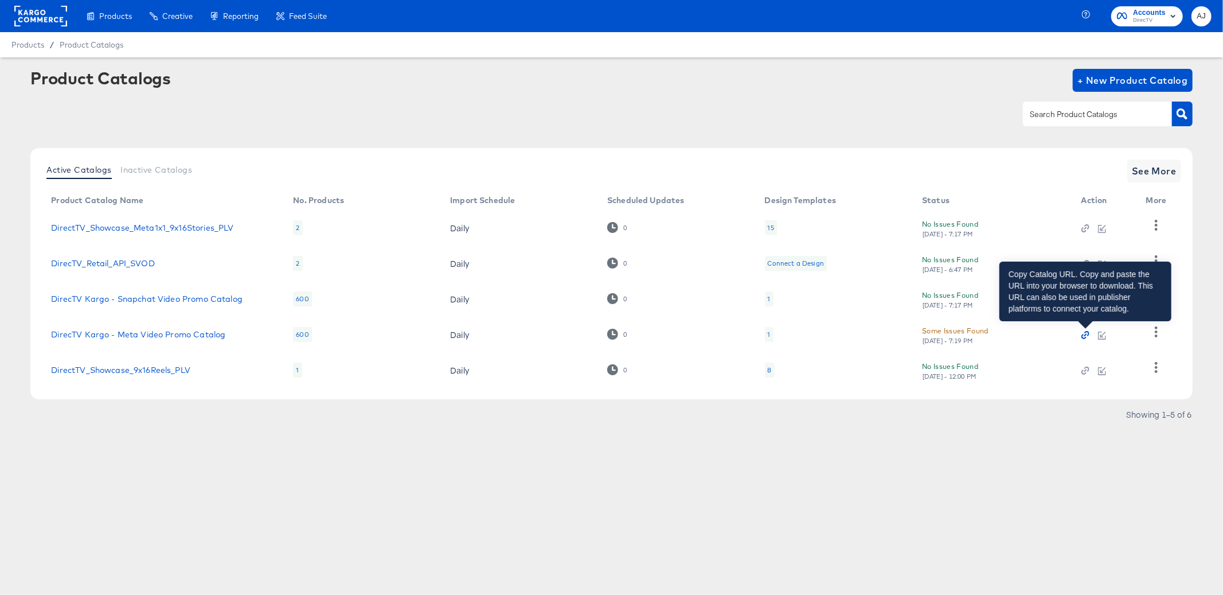
click at [1084, 333] on icon "button" at bounding box center [1085, 335] width 8 height 8
